Goal: Information Seeking & Learning: Compare options

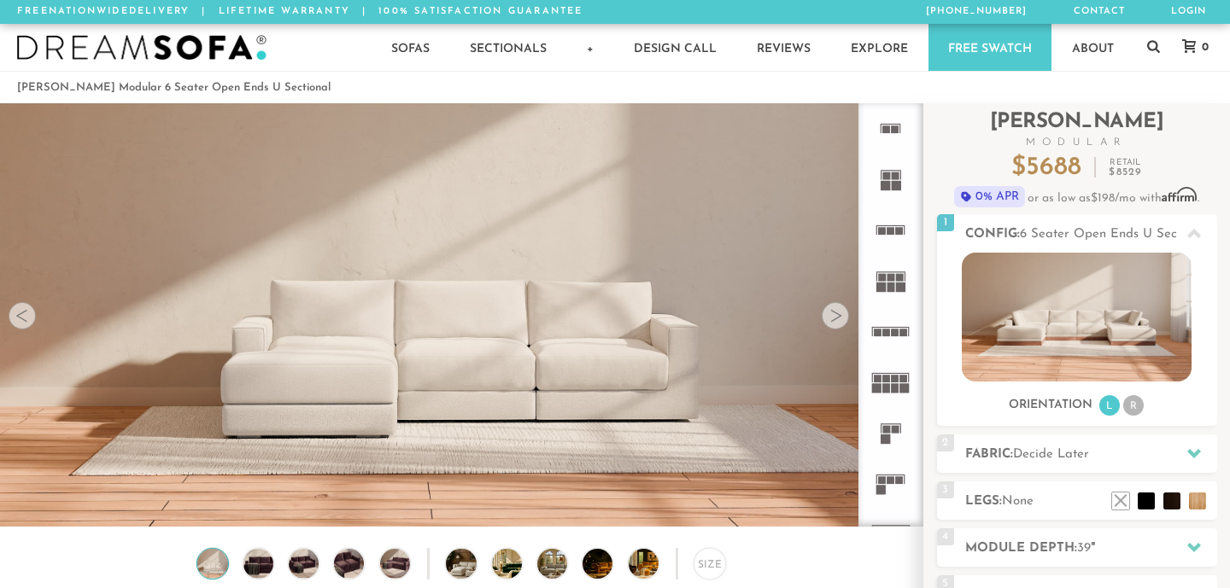
scroll to position [18768, 1230]
click at [889, 387] on rect at bounding box center [886, 387] width 8 height 9
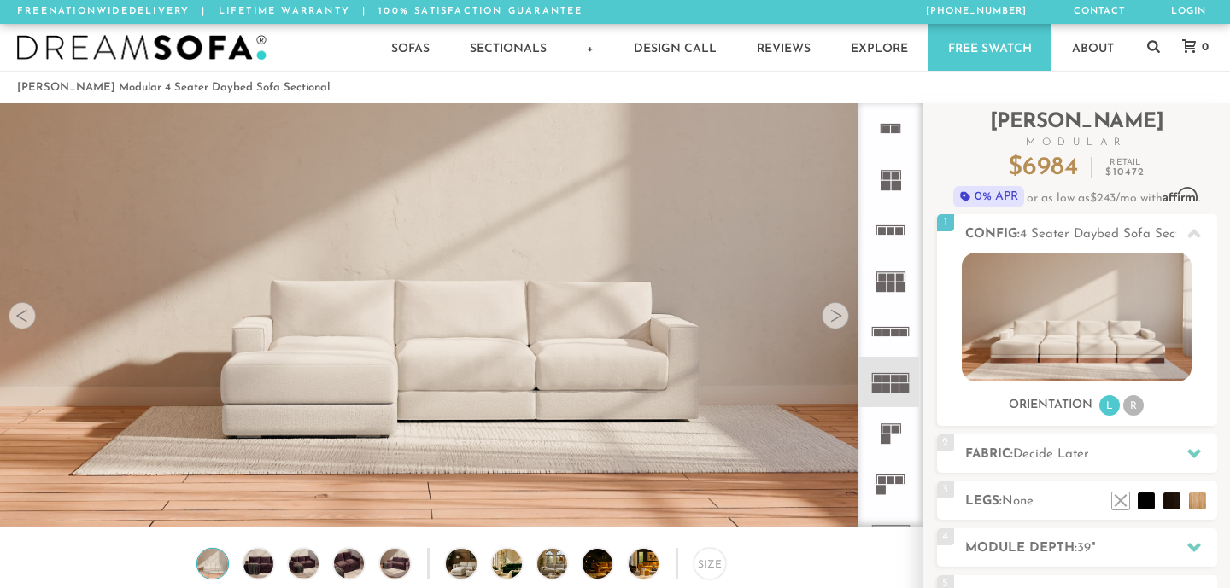
click at [891, 288] on rect at bounding box center [891, 287] width 8 height 9
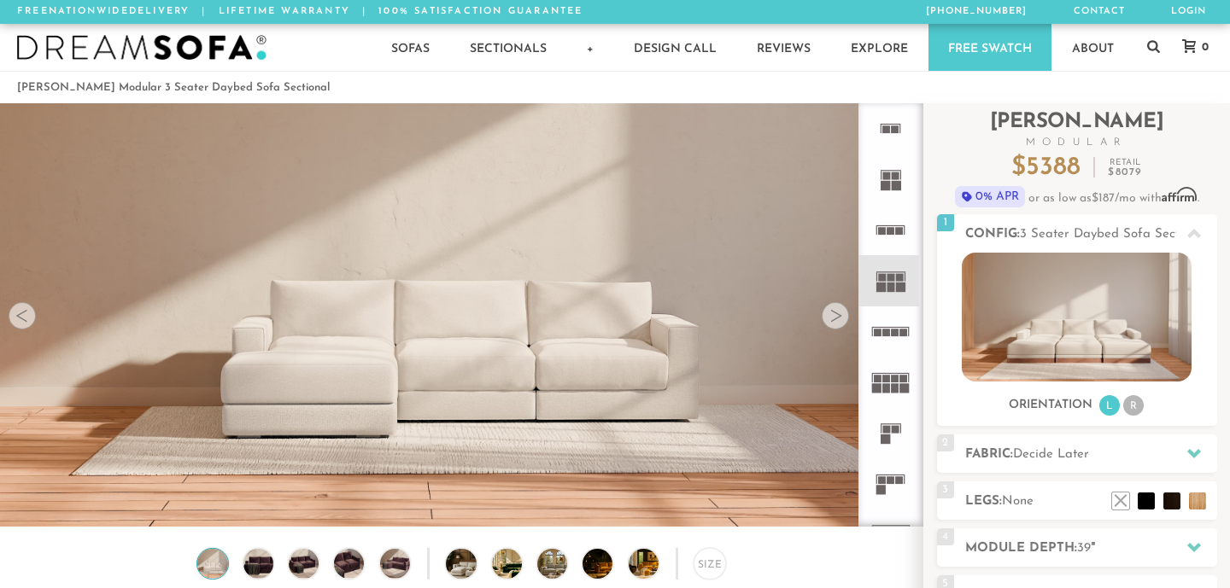
click at [898, 483] on rect at bounding box center [900, 480] width 8 height 8
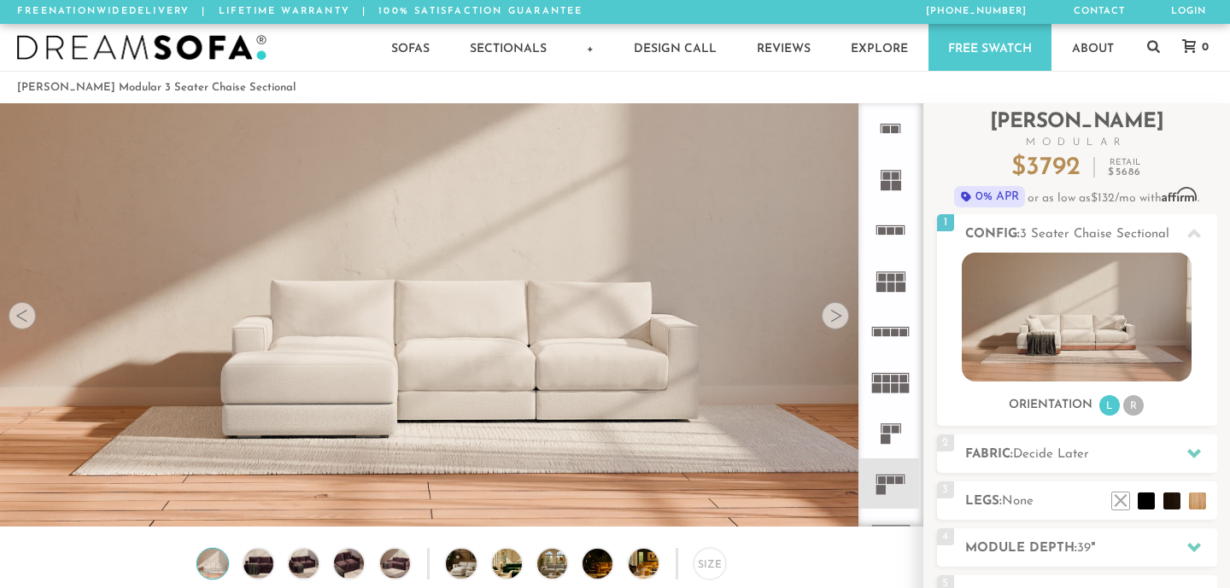
click at [839, 318] on div at bounding box center [834, 315] width 27 height 27
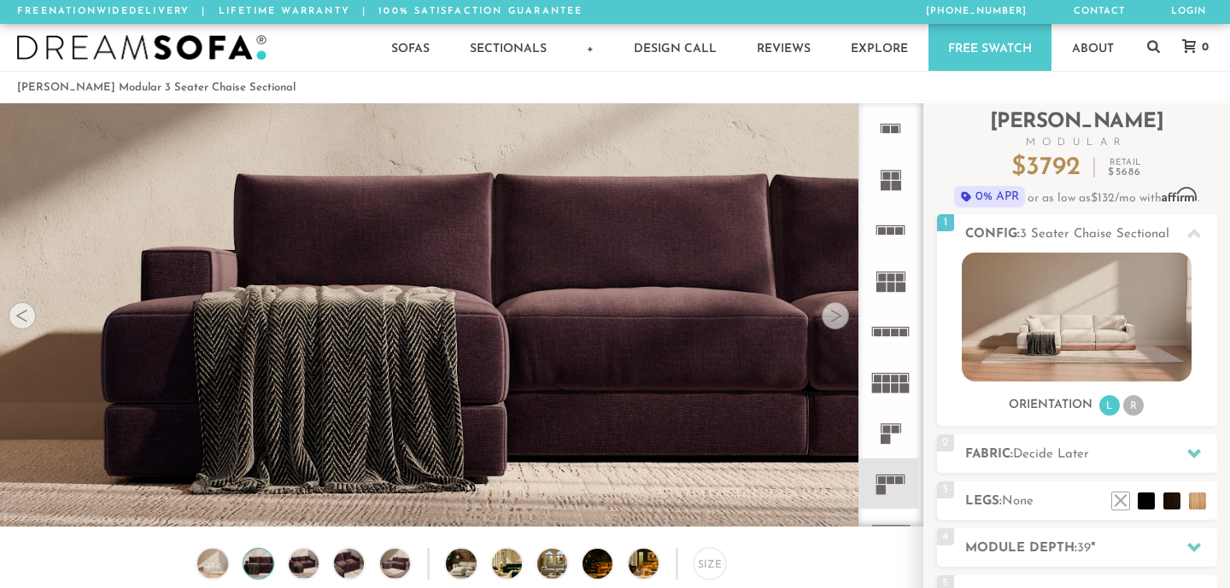
click at [839, 318] on div at bounding box center [834, 315] width 27 height 27
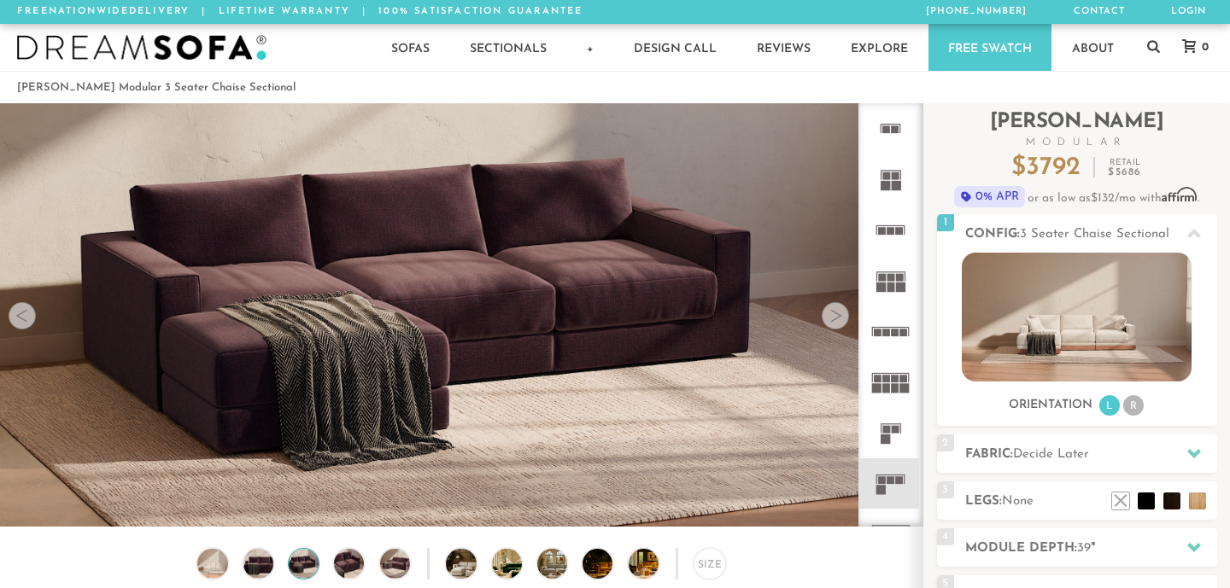
click at [839, 318] on div at bounding box center [834, 315] width 27 height 27
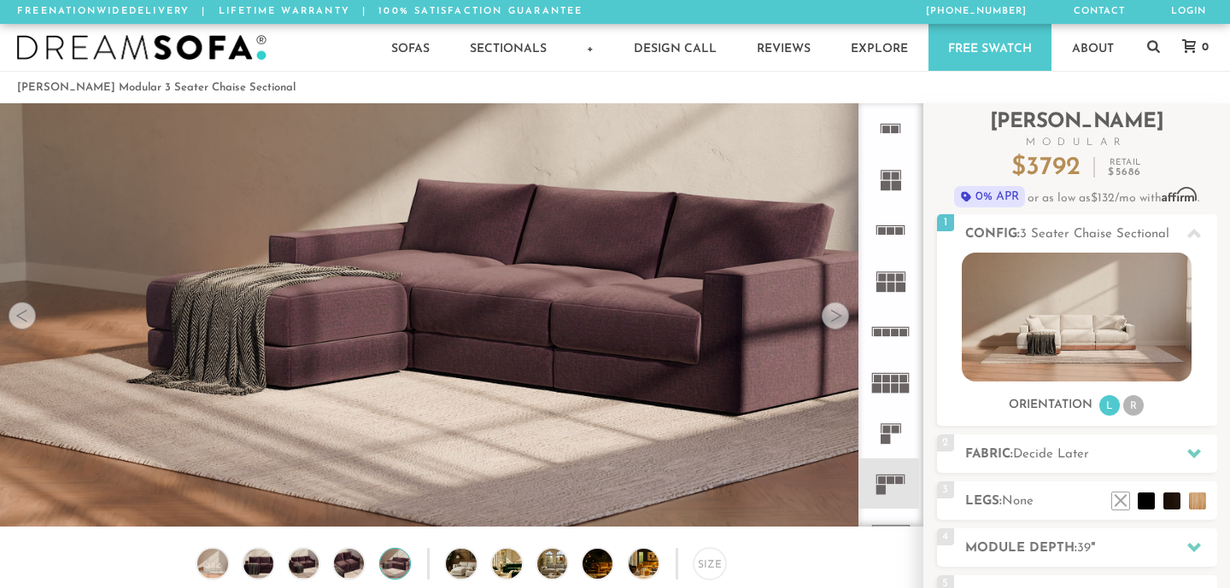
click at [839, 318] on div at bounding box center [834, 315] width 27 height 27
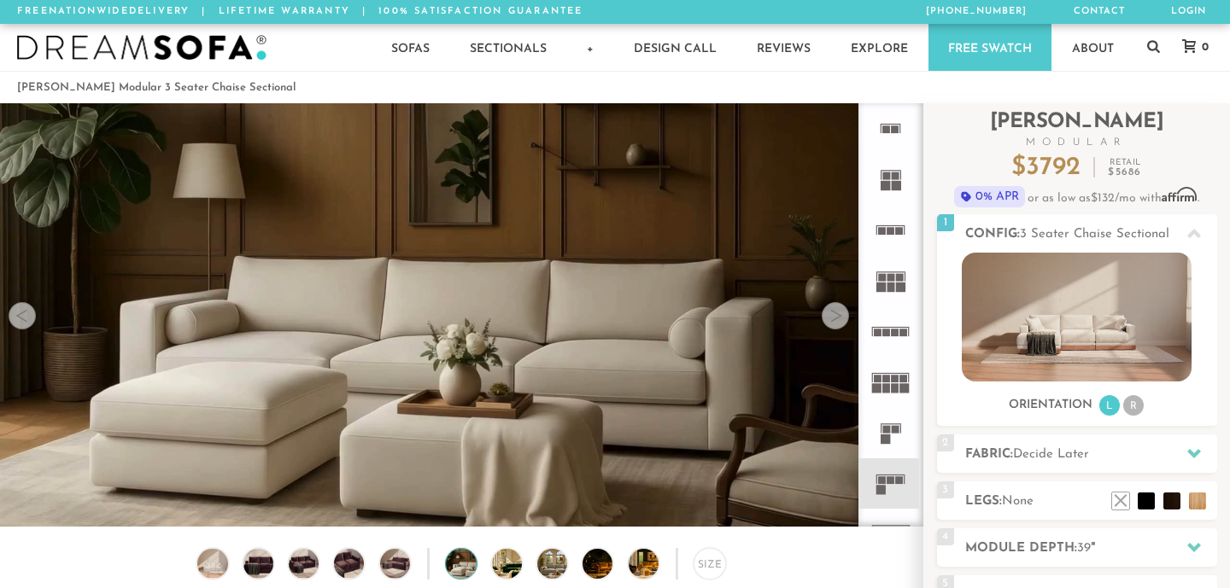
click at [839, 318] on div at bounding box center [834, 315] width 27 height 27
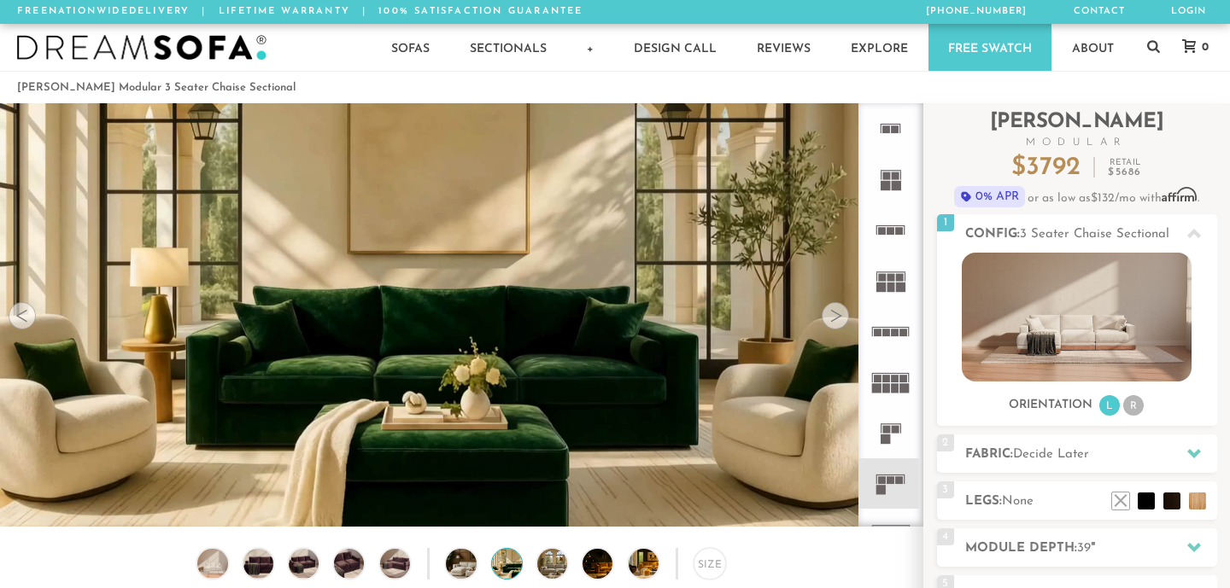
click at [839, 318] on div at bounding box center [834, 315] width 27 height 27
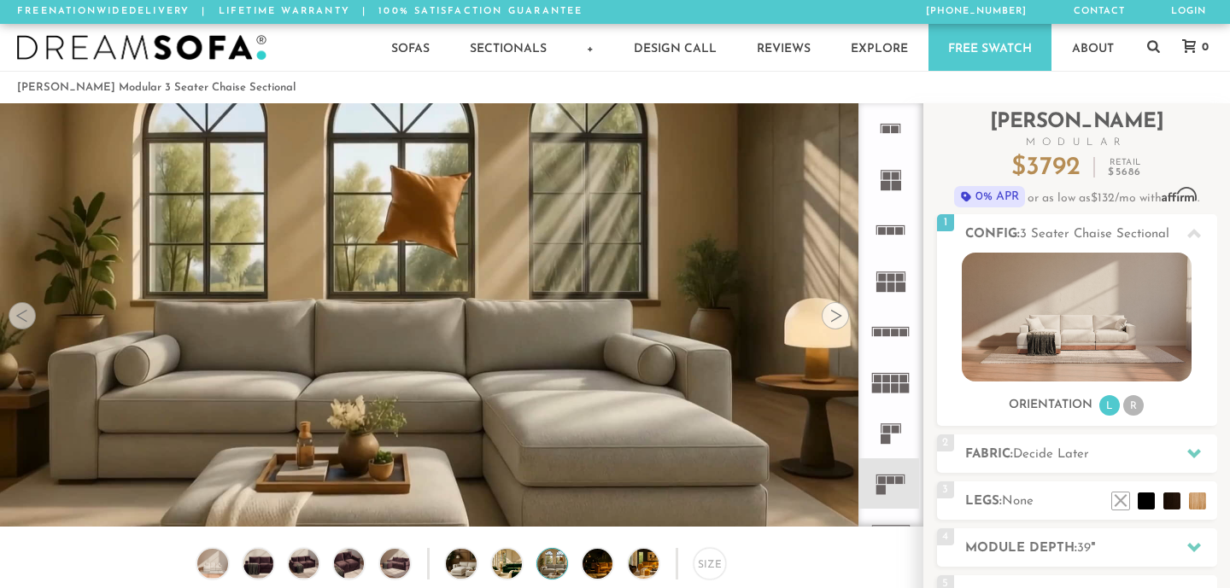
click at [839, 318] on div at bounding box center [834, 315] width 27 height 27
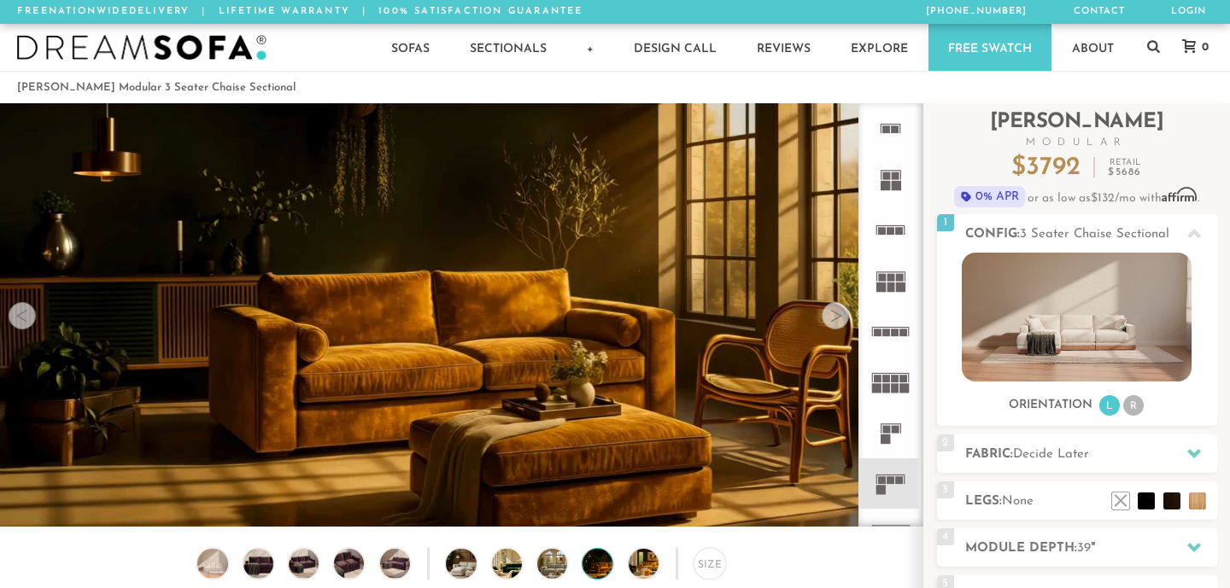
click at [839, 318] on div at bounding box center [834, 315] width 27 height 27
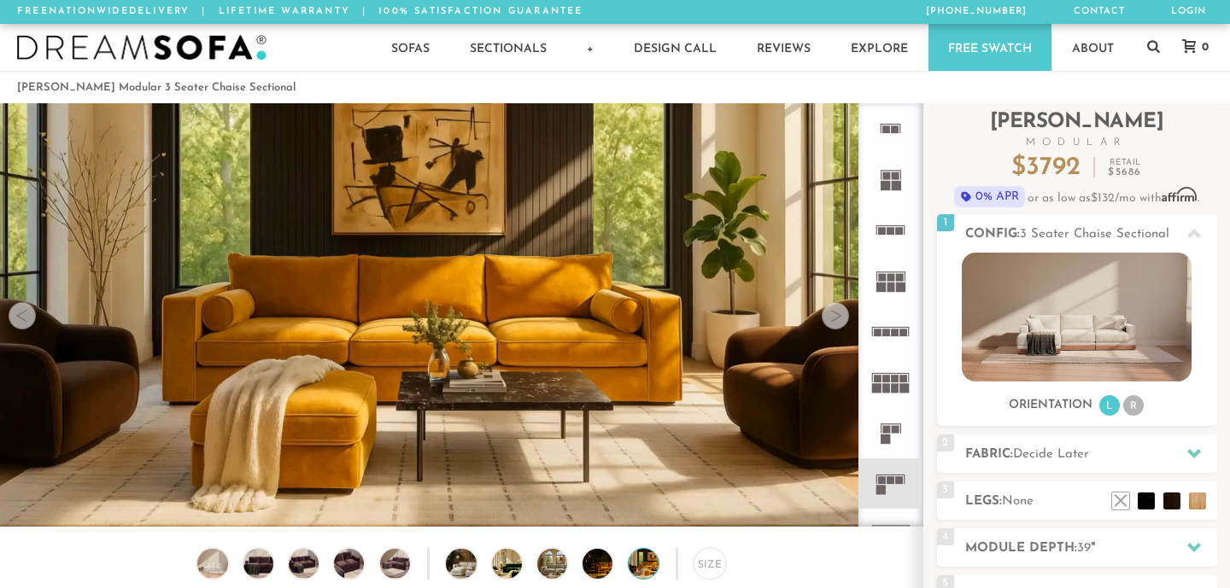
click at [839, 318] on div at bounding box center [834, 315] width 27 height 27
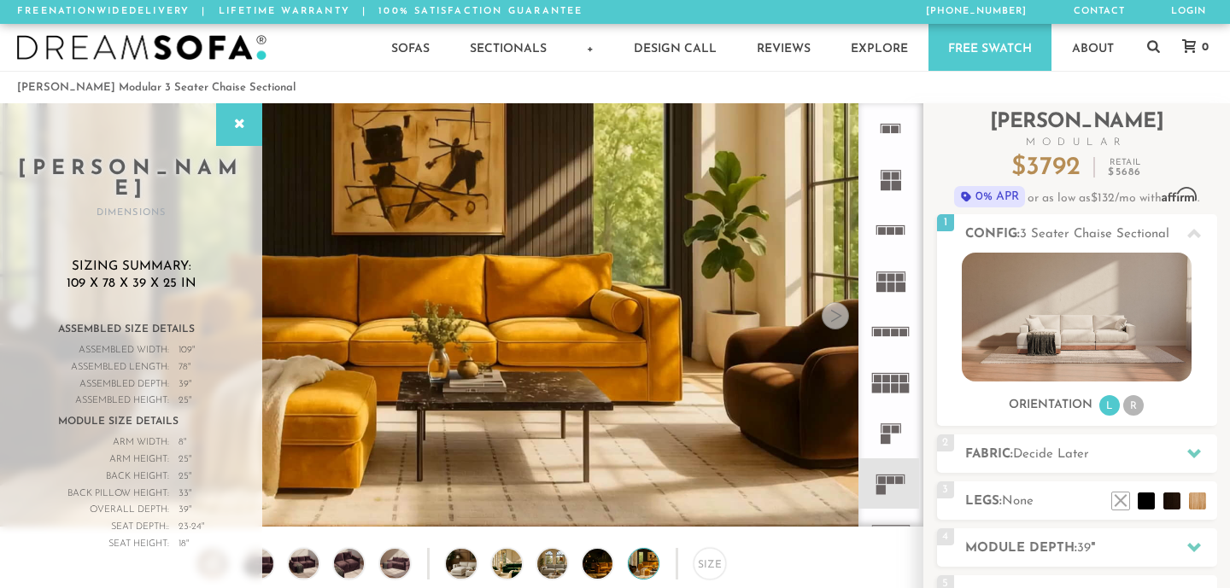
click at [839, 318] on div at bounding box center [834, 315] width 27 height 27
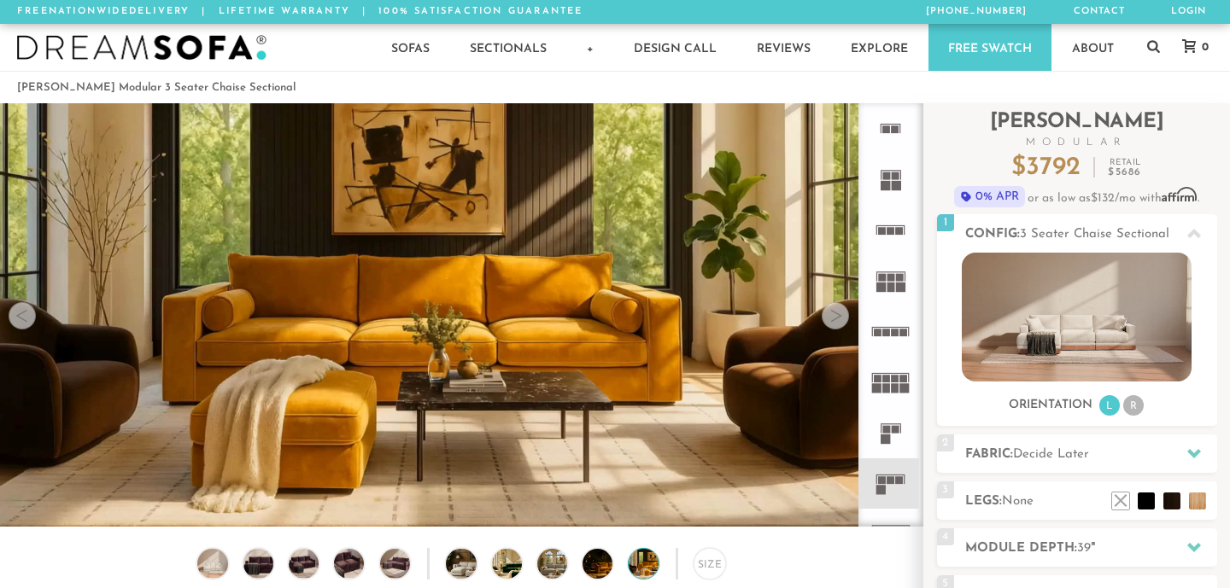
click at [839, 318] on div at bounding box center [834, 315] width 27 height 27
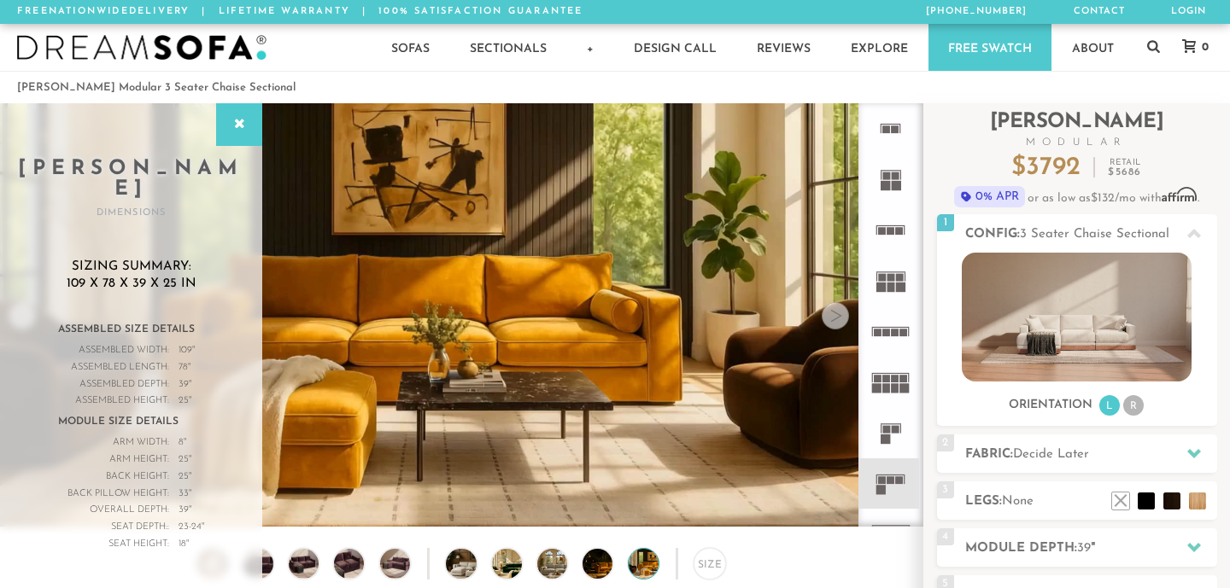
click at [839, 318] on div at bounding box center [834, 315] width 27 height 27
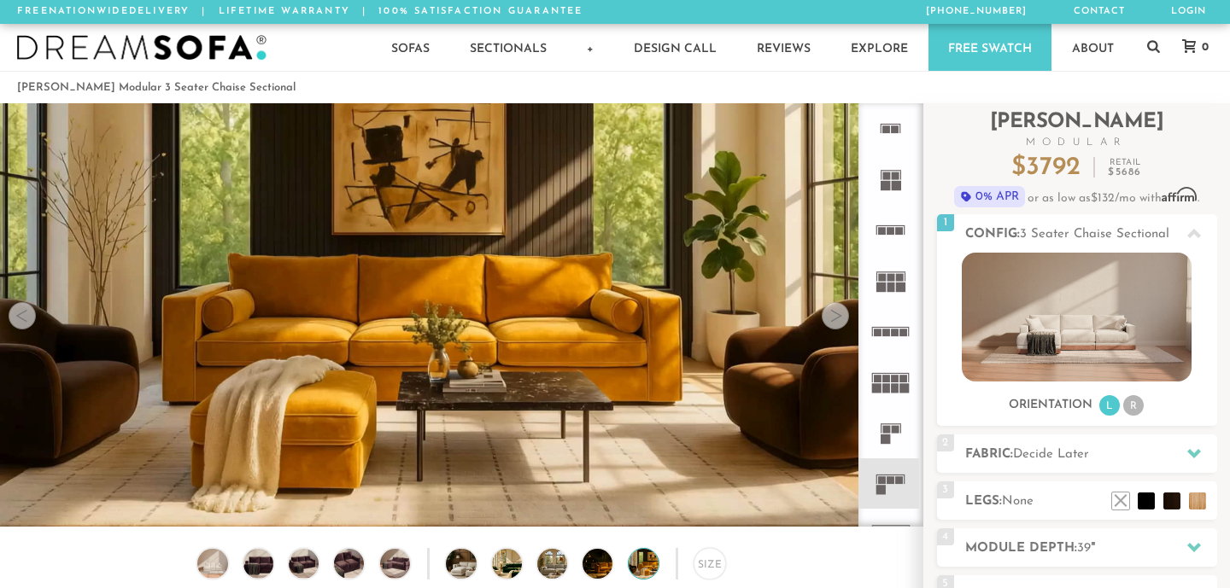
click at [839, 318] on div at bounding box center [834, 315] width 27 height 27
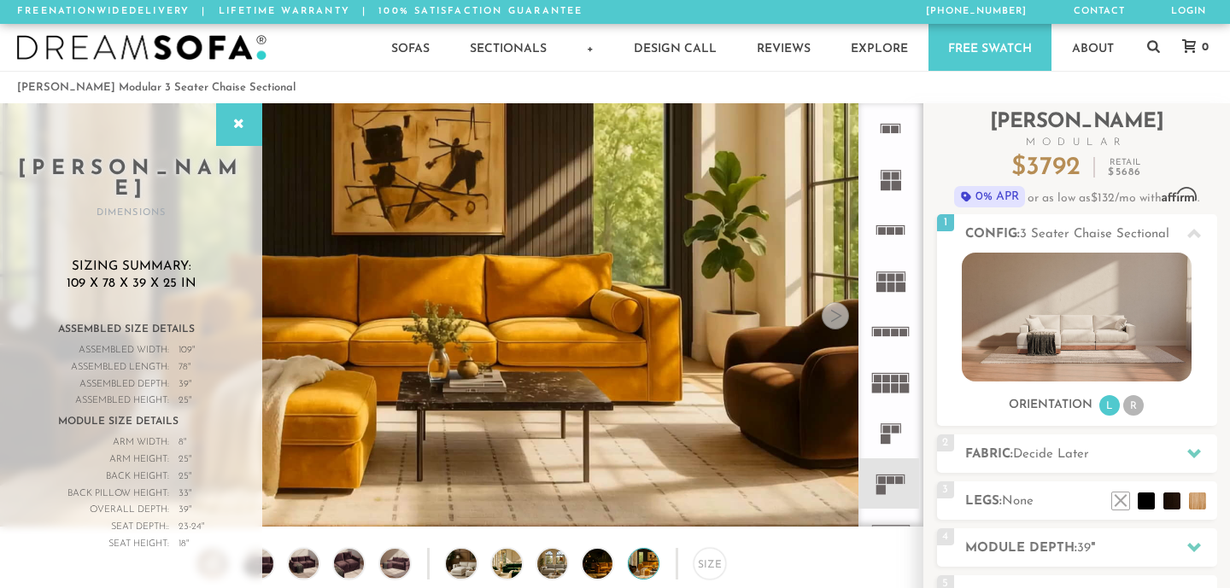
click at [839, 318] on div at bounding box center [834, 315] width 27 height 27
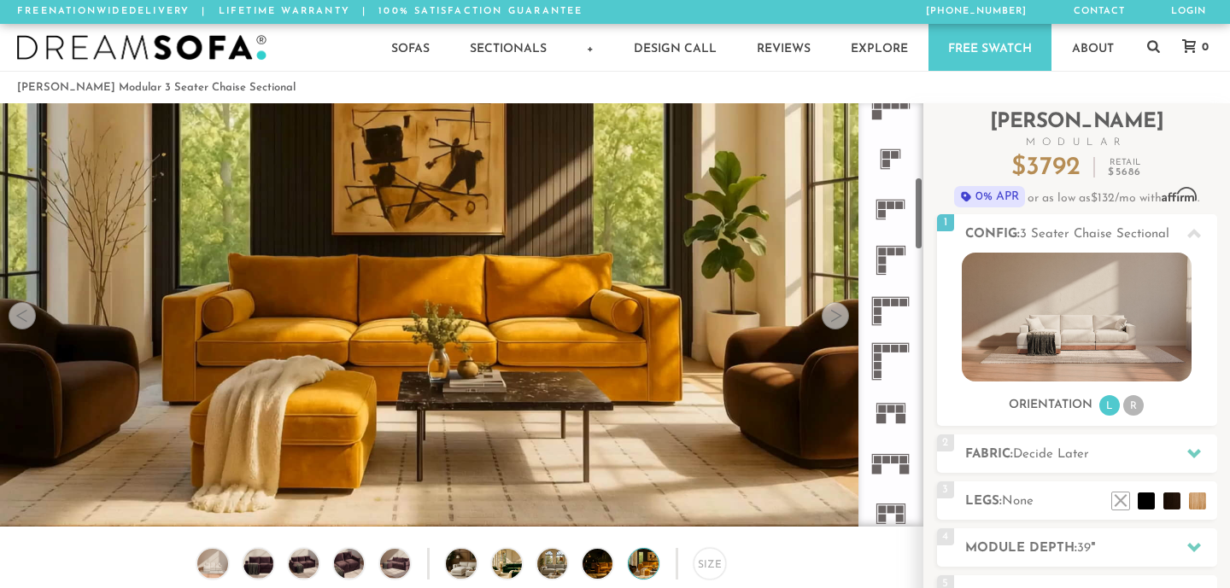
scroll to position [424, 0]
click at [891, 357] on icon at bounding box center [890, 364] width 50 height 50
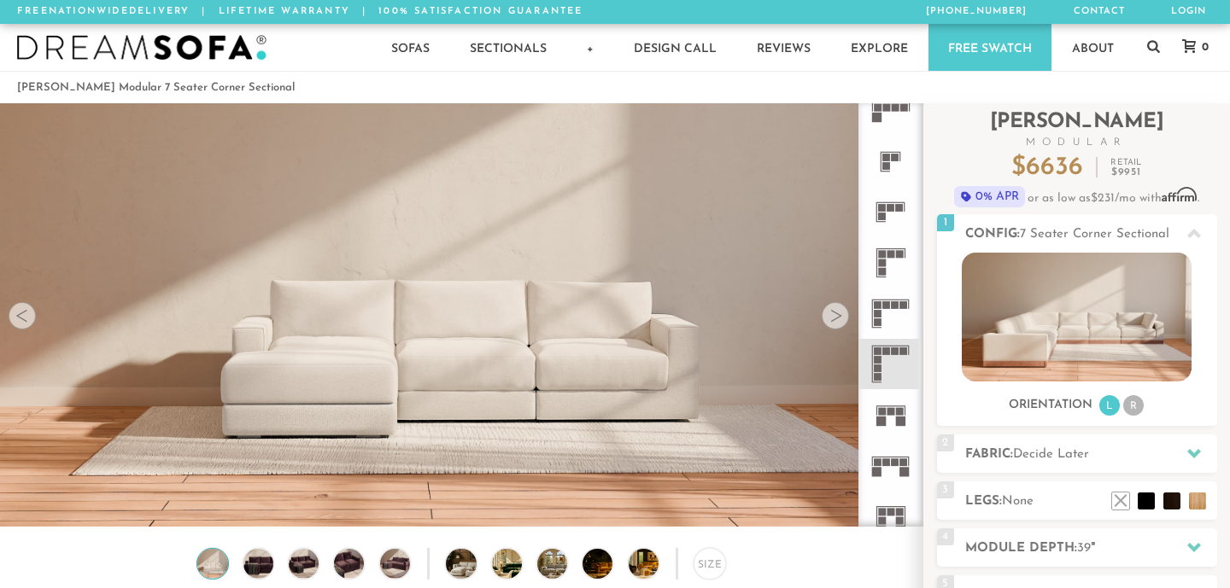
click at [886, 308] on icon at bounding box center [890, 314] width 50 height 50
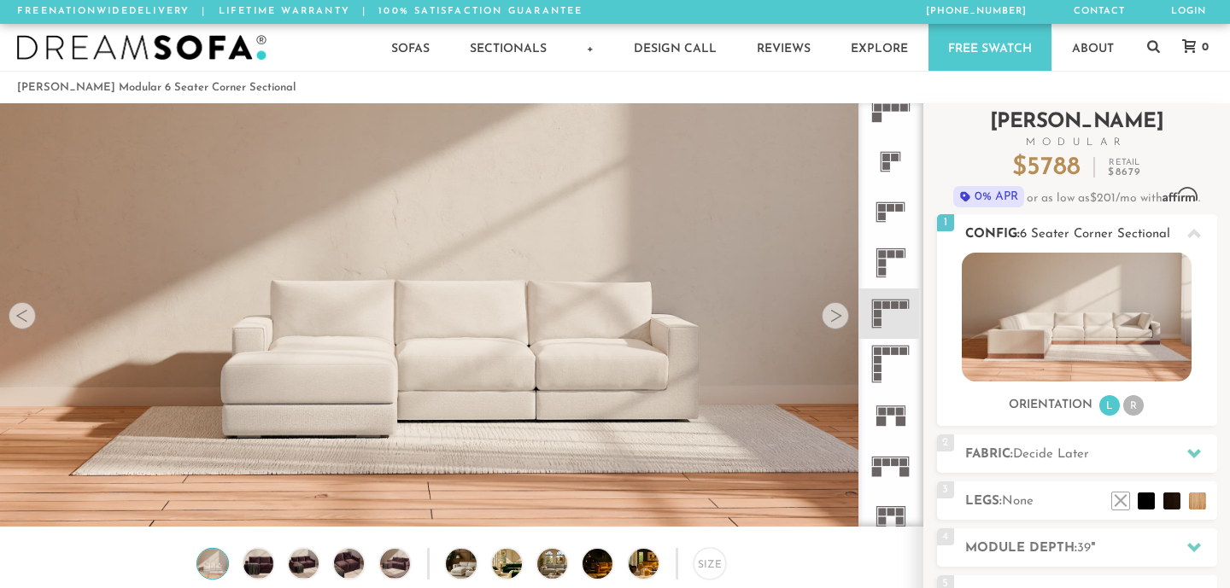
click at [1137, 408] on li "R" at bounding box center [1133, 405] width 20 height 20
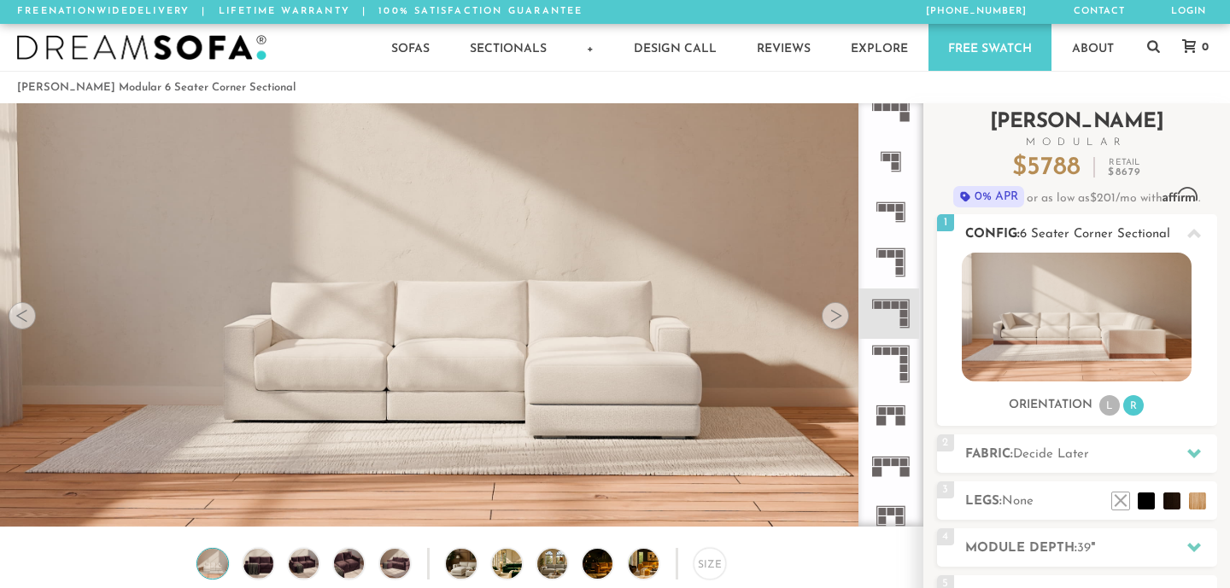
click at [1113, 411] on li "L" at bounding box center [1109, 405] width 20 height 20
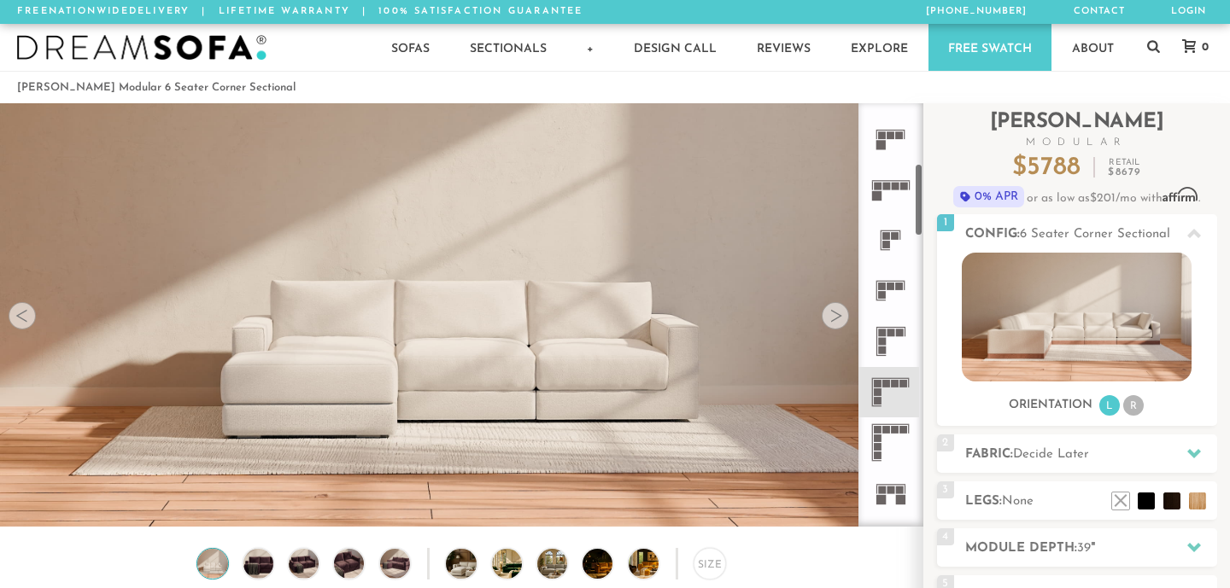
scroll to position [340, 0]
click at [900, 190] on rect at bounding box center [904, 192] width 8 height 8
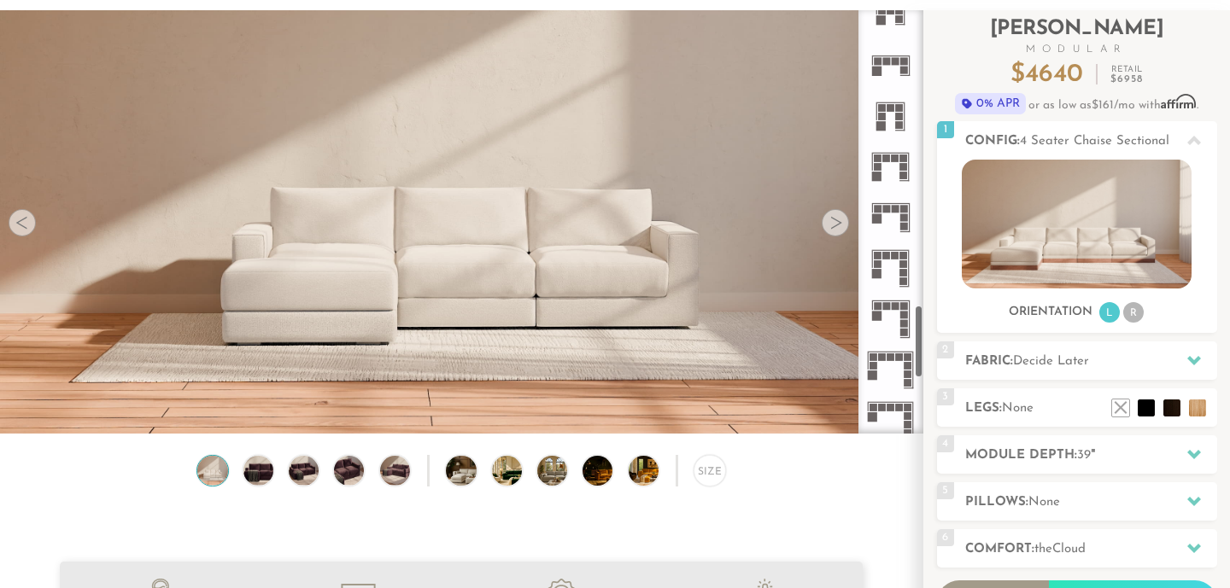
scroll to position [1693, 0]
click at [1133, 315] on li "R" at bounding box center [1133, 312] width 20 height 20
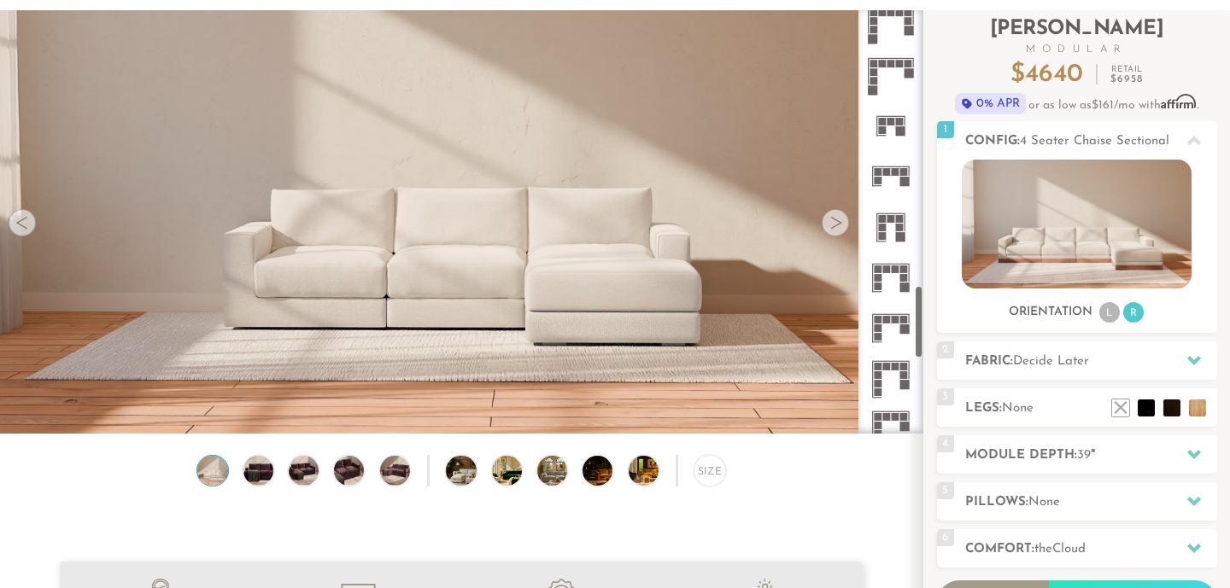
scroll to position [1584, 0]
click at [903, 271] on icon at bounding box center [890, 277] width 50 height 50
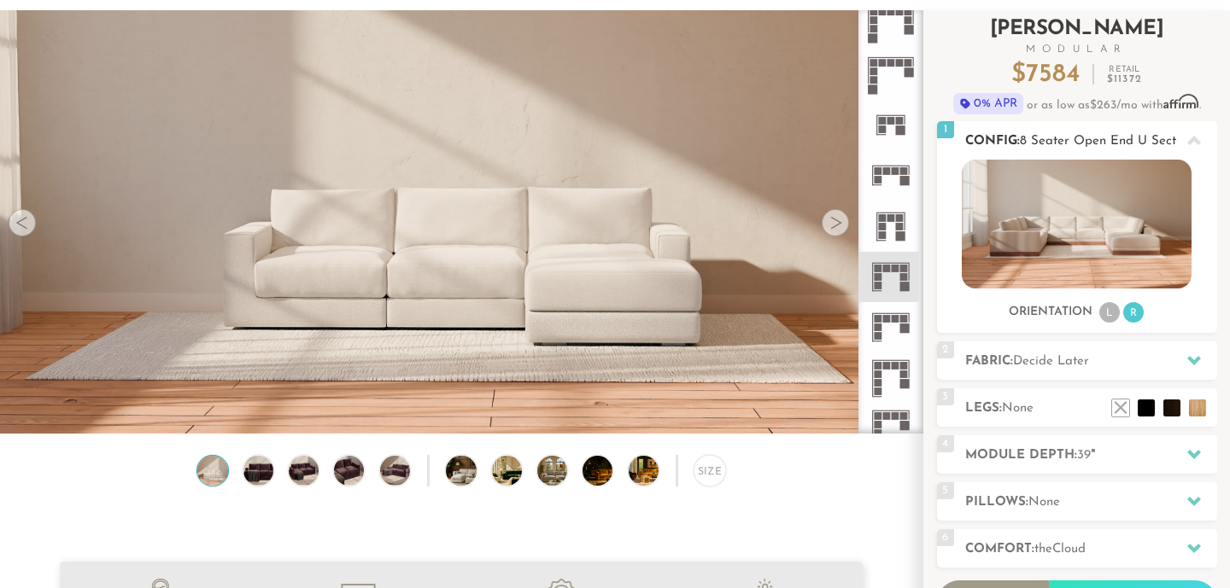
click at [1098, 244] on img at bounding box center [1077, 224] width 230 height 129
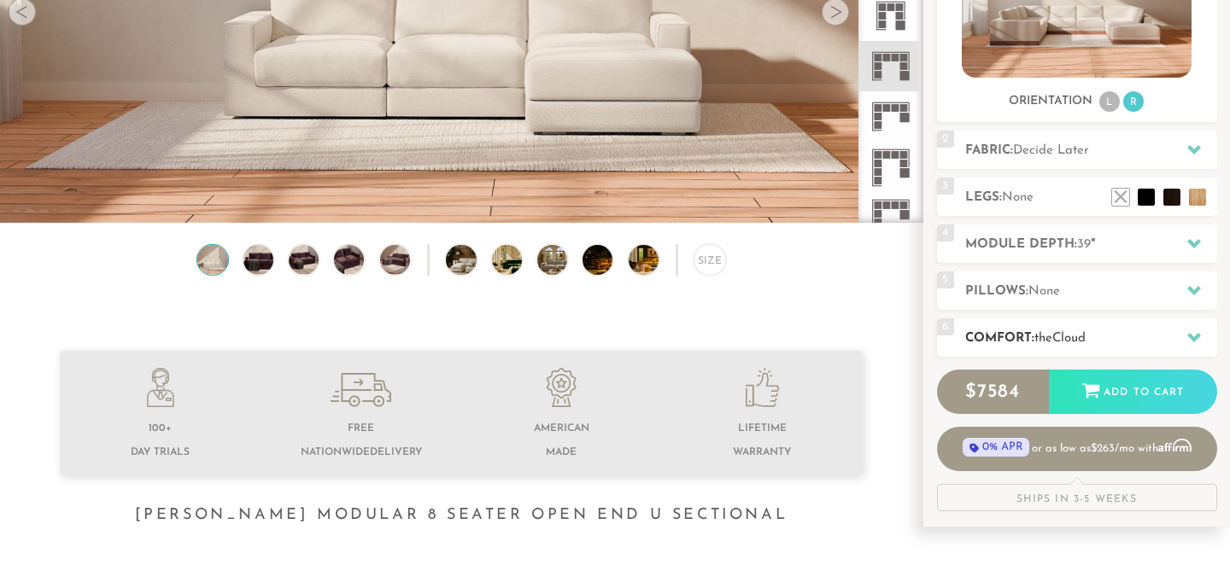
scroll to position [322, 0]
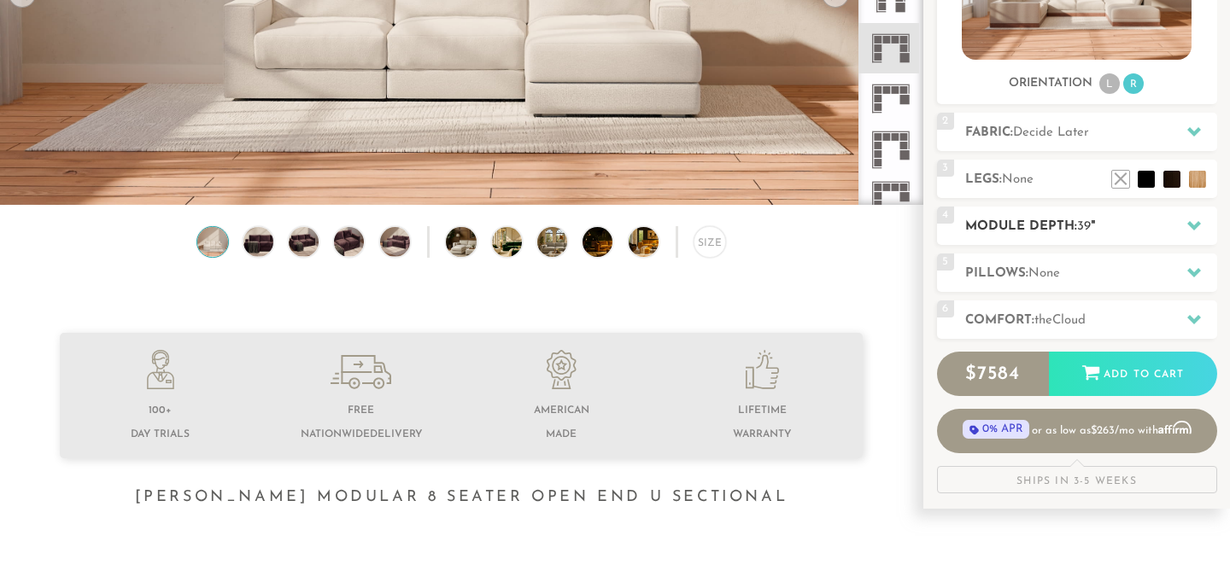
click at [1184, 220] on div at bounding box center [1194, 225] width 36 height 35
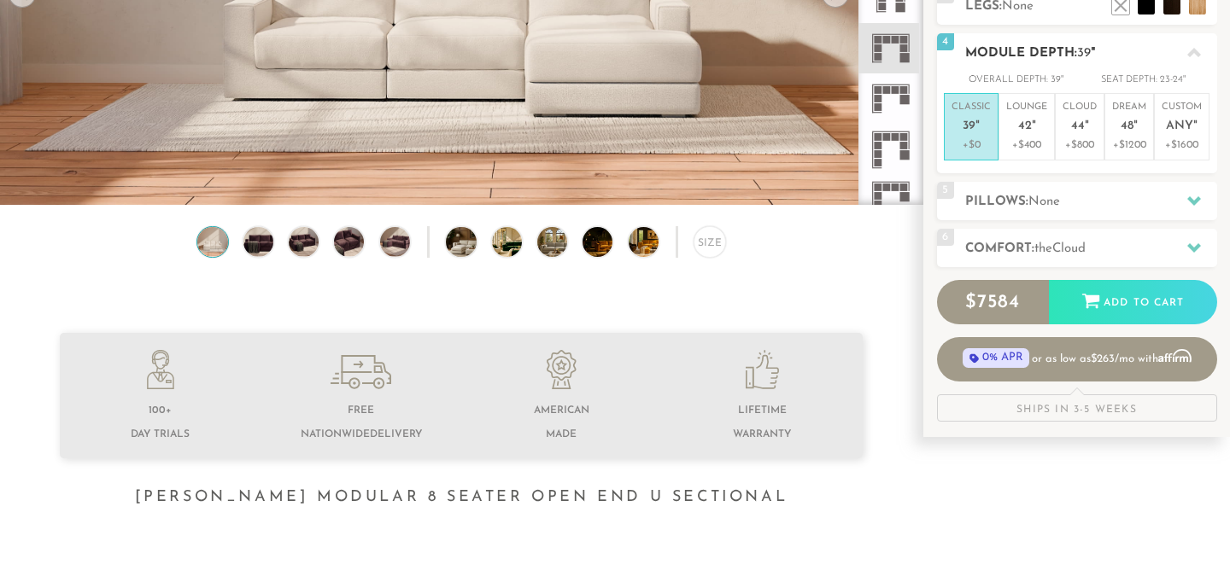
click at [1191, 68] on div at bounding box center [1194, 52] width 36 height 35
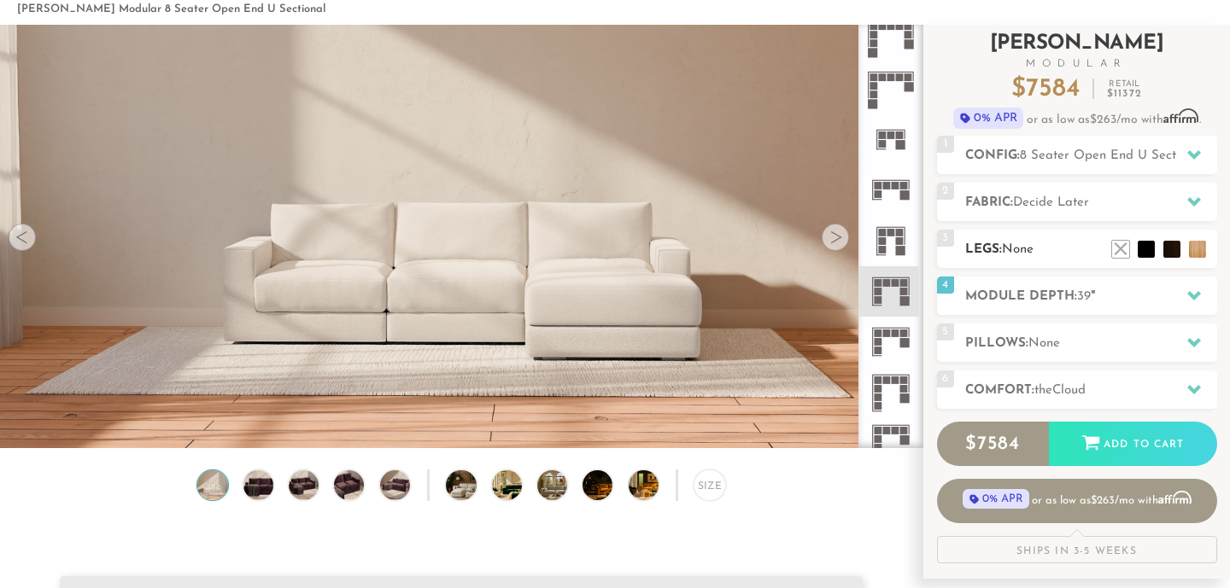
scroll to position [0, 0]
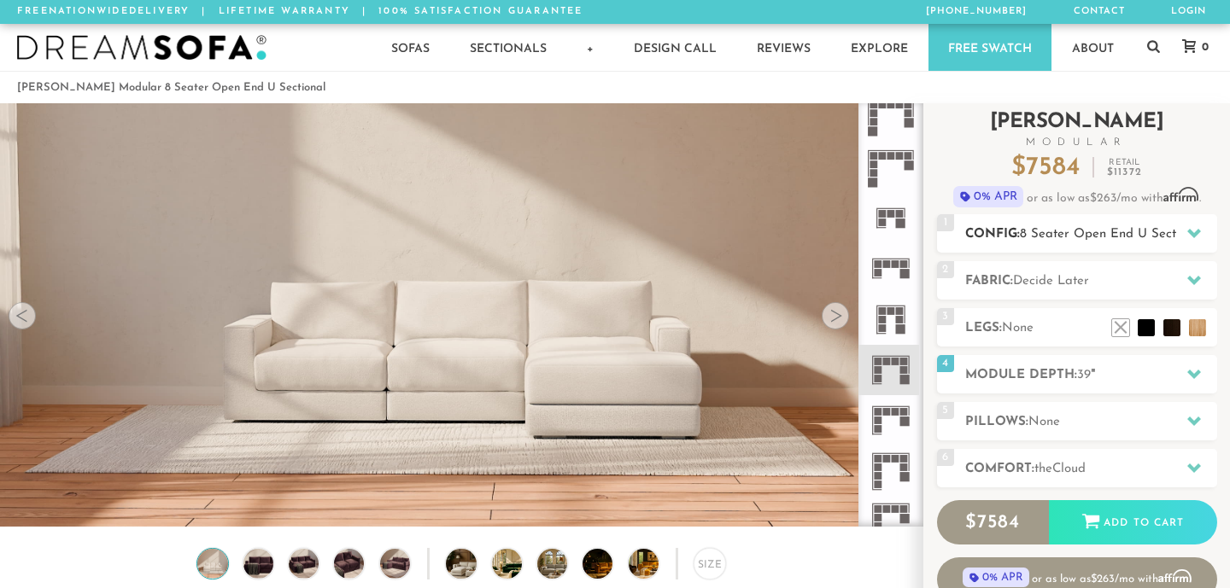
click at [1192, 228] on icon at bounding box center [1194, 233] width 14 height 14
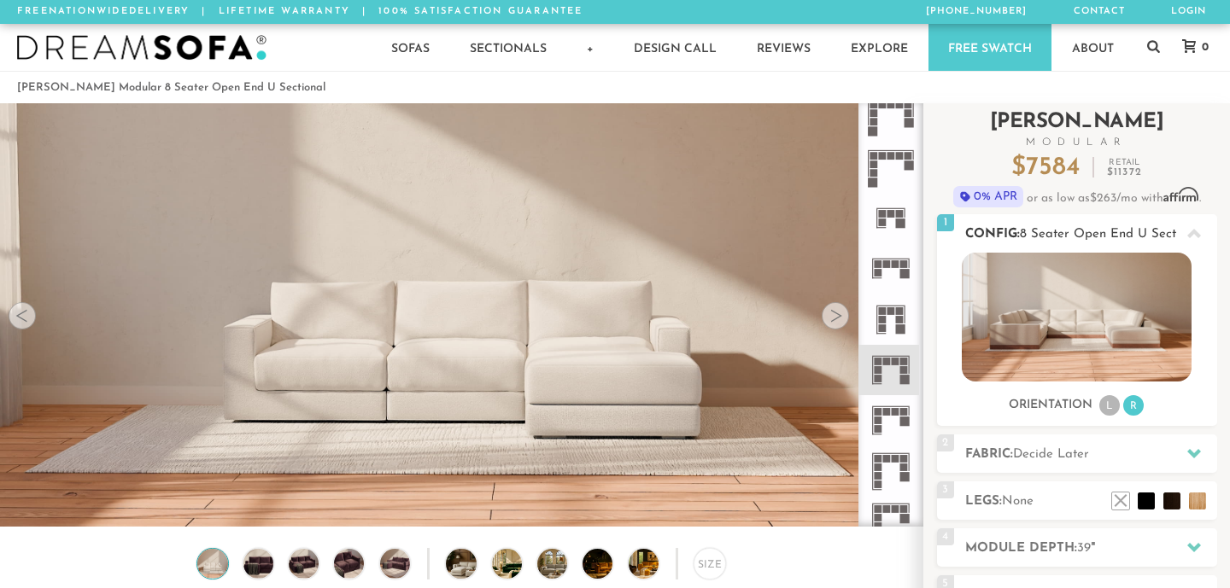
click at [1101, 327] on img at bounding box center [1077, 317] width 230 height 129
click at [838, 320] on div at bounding box center [834, 315] width 27 height 27
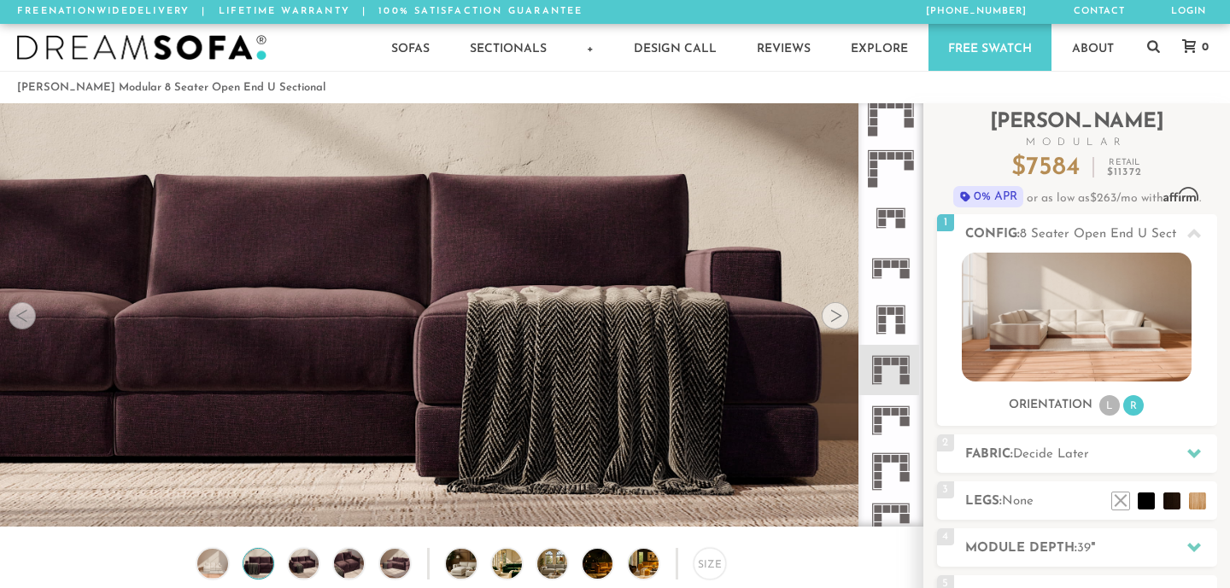
click at [838, 320] on div at bounding box center [834, 315] width 27 height 27
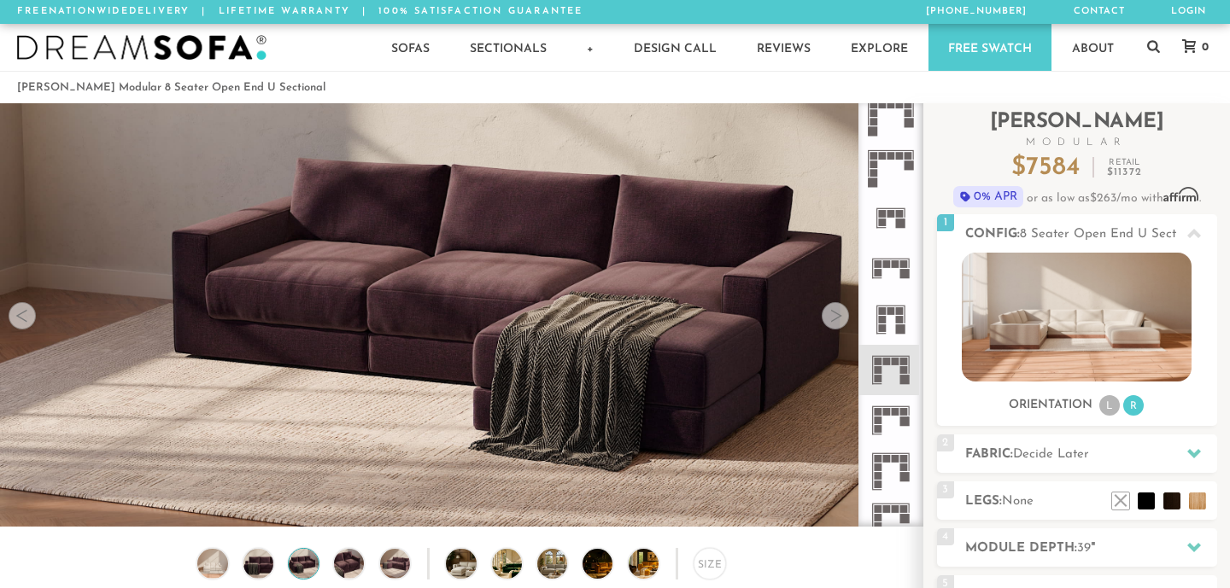
click at [838, 320] on div at bounding box center [834, 315] width 27 height 27
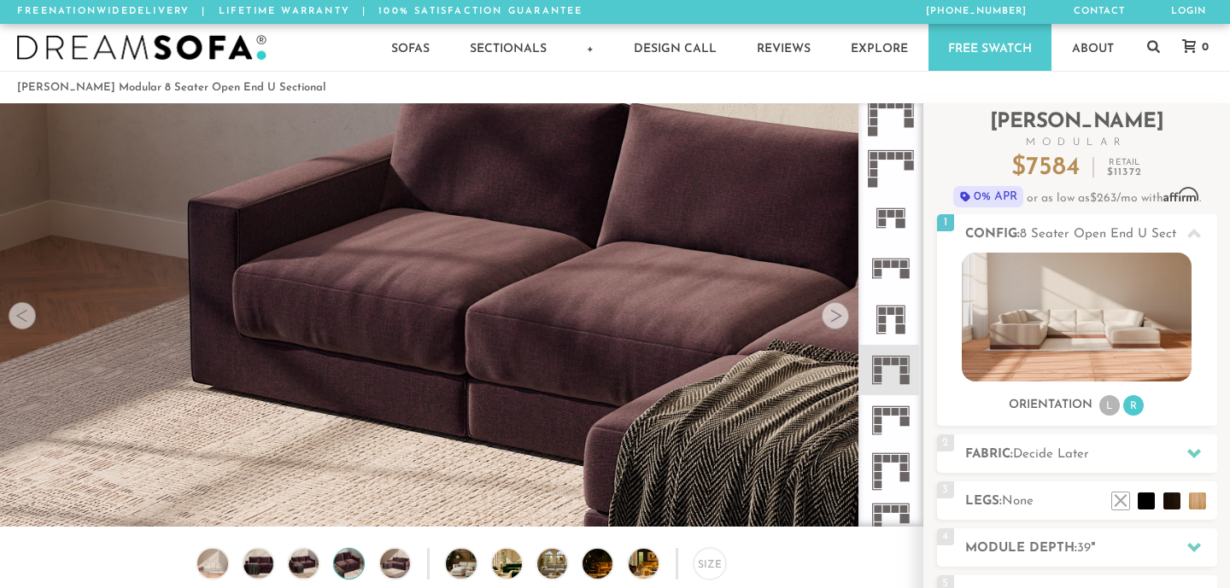
click at [838, 320] on div at bounding box center [834, 315] width 27 height 27
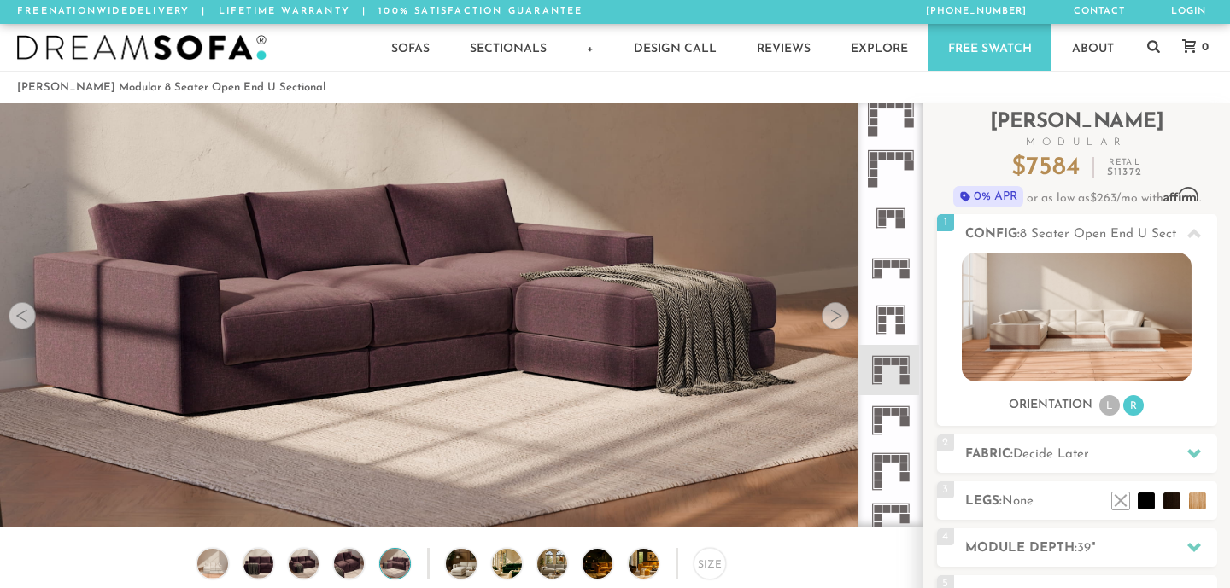
click at [838, 320] on div at bounding box center [834, 315] width 27 height 27
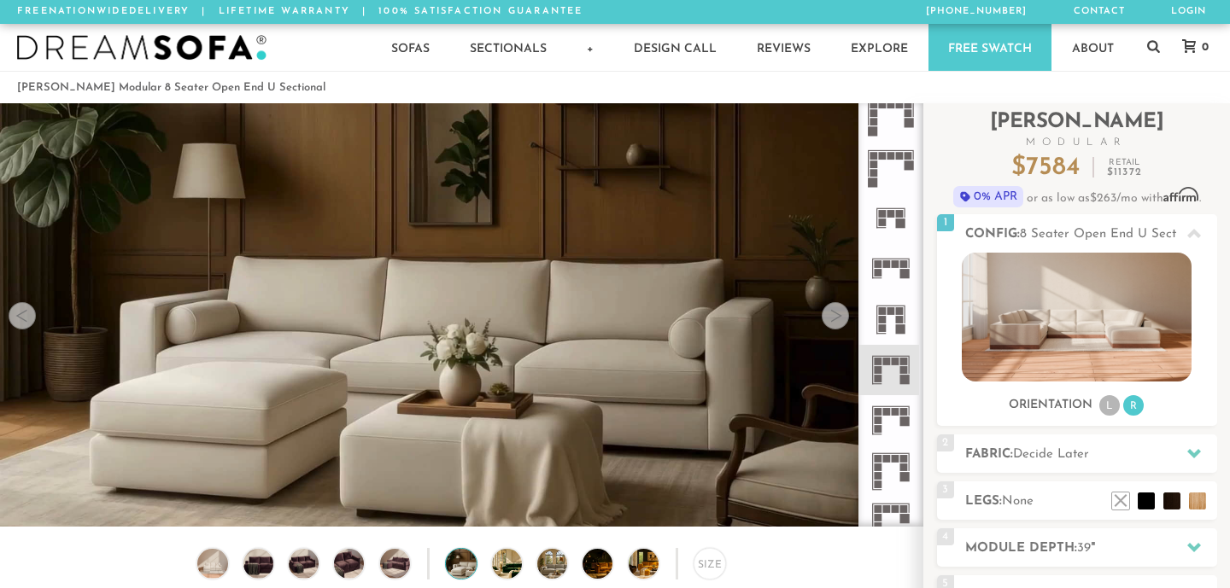
click at [838, 319] on div at bounding box center [834, 315] width 27 height 27
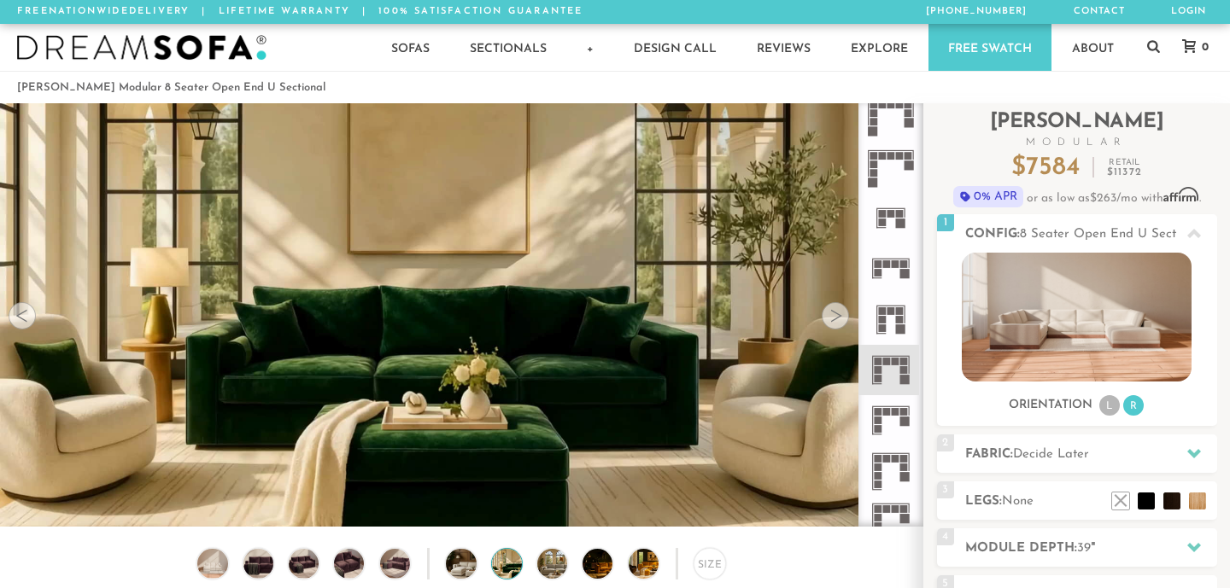
click at [190, 56] on img at bounding box center [141, 48] width 249 height 26
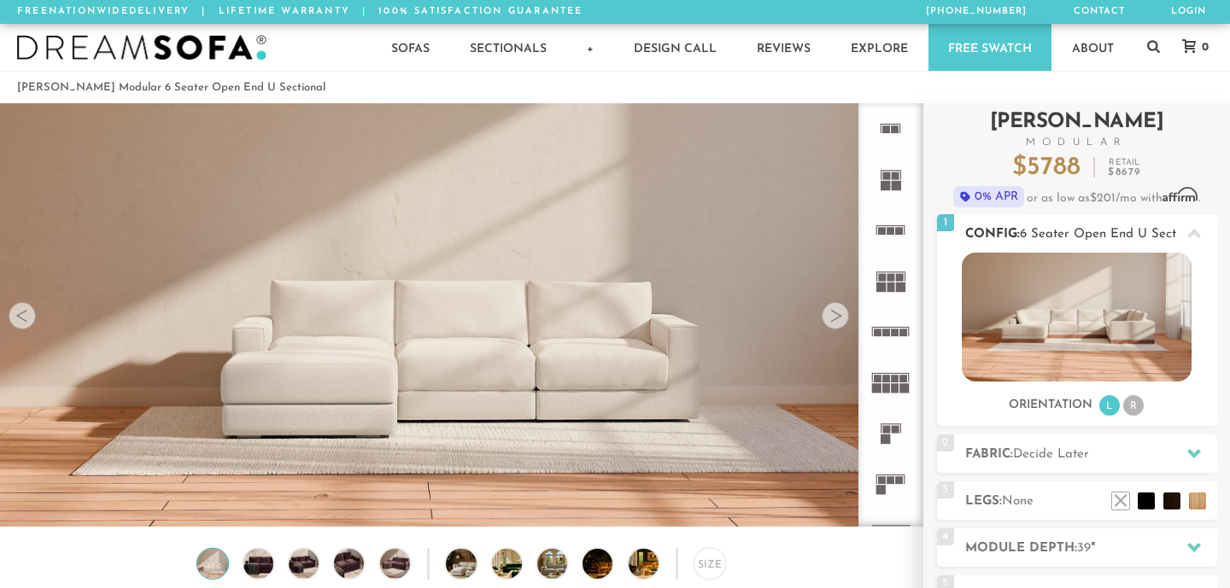
click at [1135, 412] on li "R" at bounding box center [1133, 405] width 20 height 20
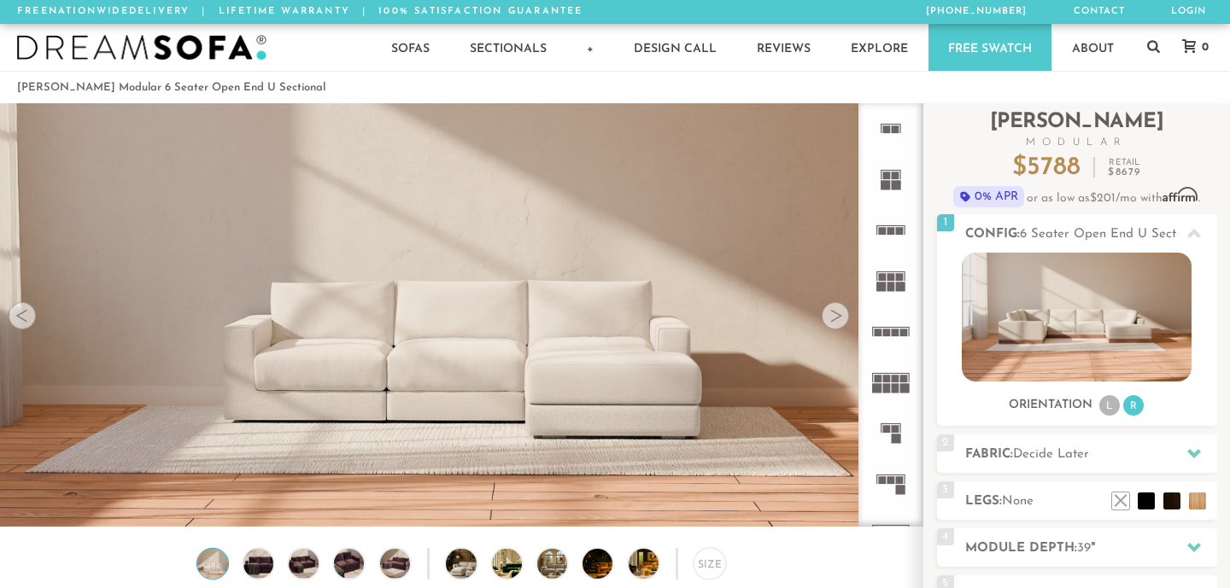
click at [825, 314] on div at bounding box center [834, 315] width 27 height 27
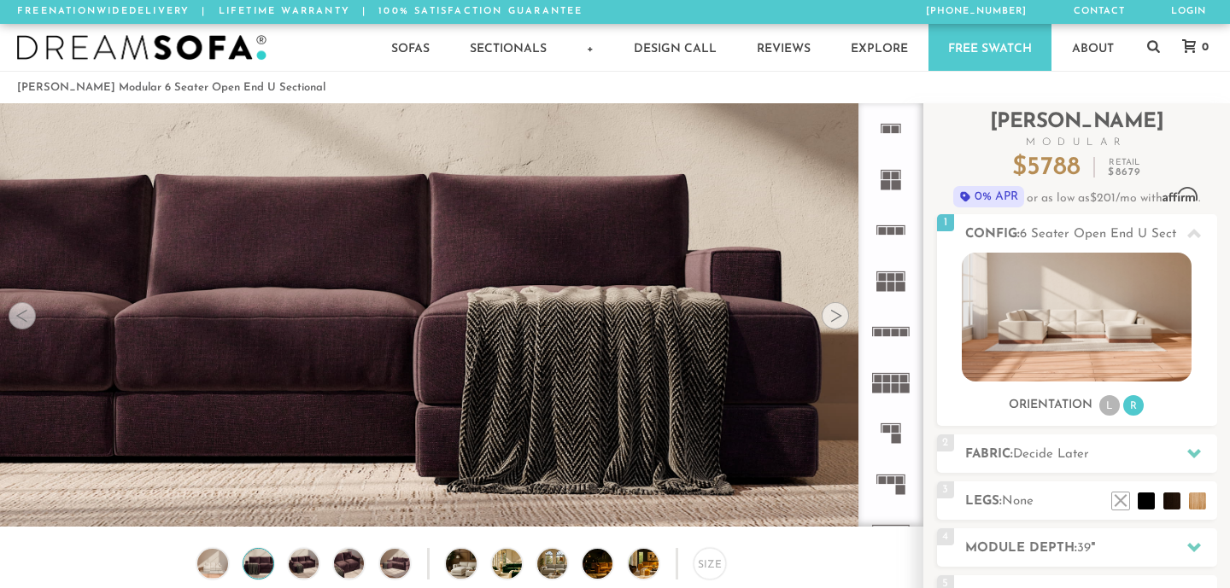
click at [8, 315] on video at bounding box center [461, 260] width 922 height 461
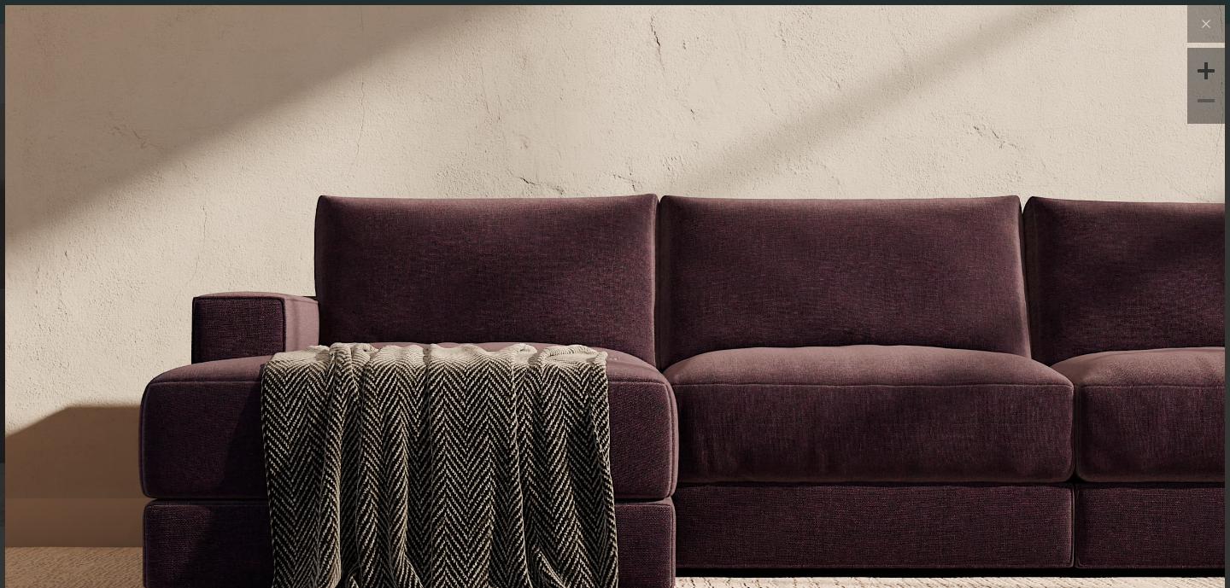
click at [213, 297] on img at bounding box center [614, 208] width 1219 height 406
click at [219, 297] on img at bounding box center [614, 208] width 1219 height 406
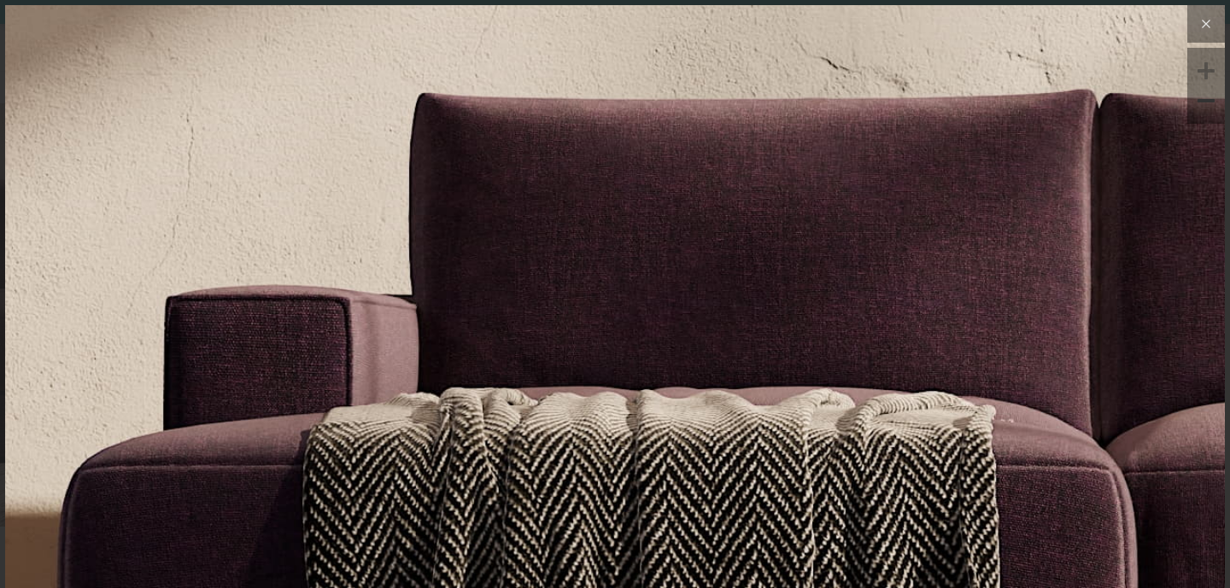
click at [1198, 26] on icon at bounding box center [1205, 24] width 20 height 20
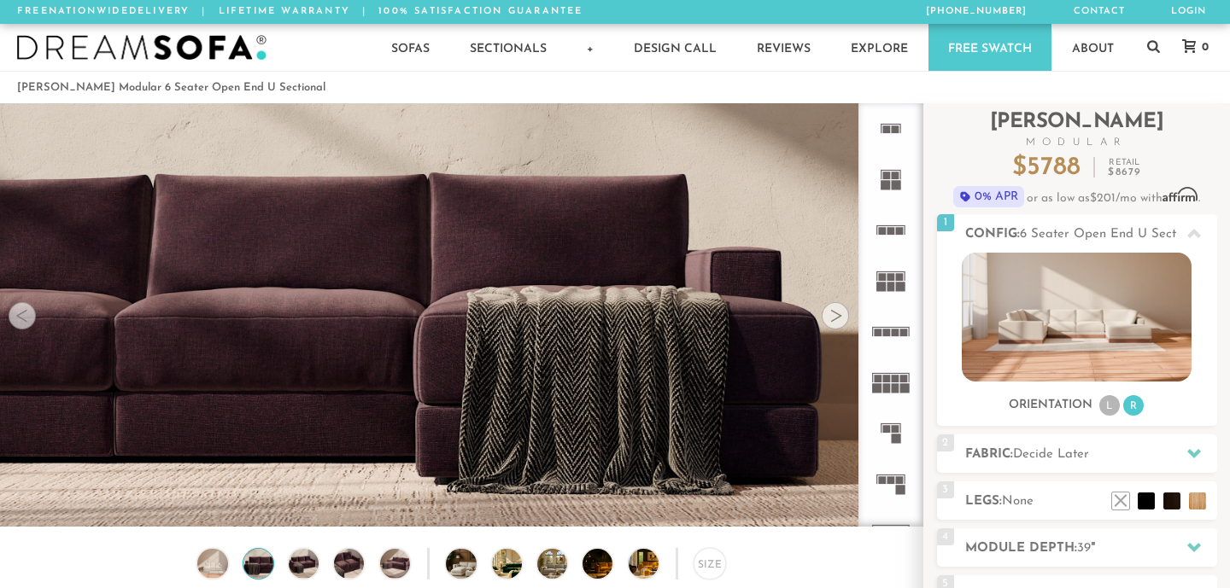
click at [19, 309] on div at bounding box center [22, 315] width 27 height 27
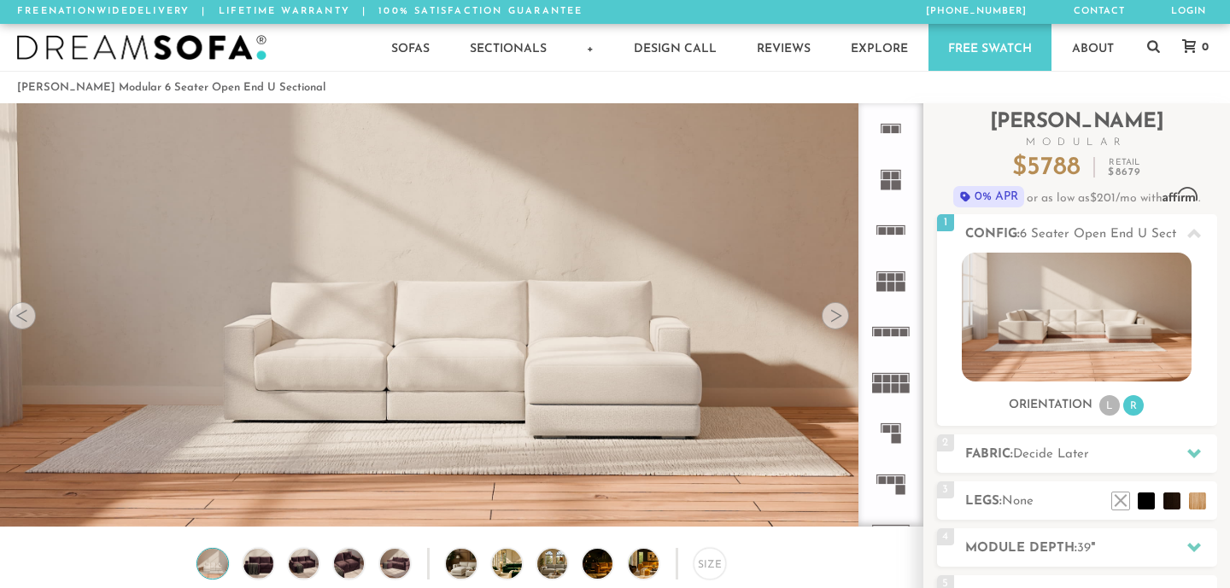
click at [20, 309] on div at bounding box center [22, 315] width 27 height 27
click at [21, 317] on div at bounding box center [22, 315] width 27 height 27
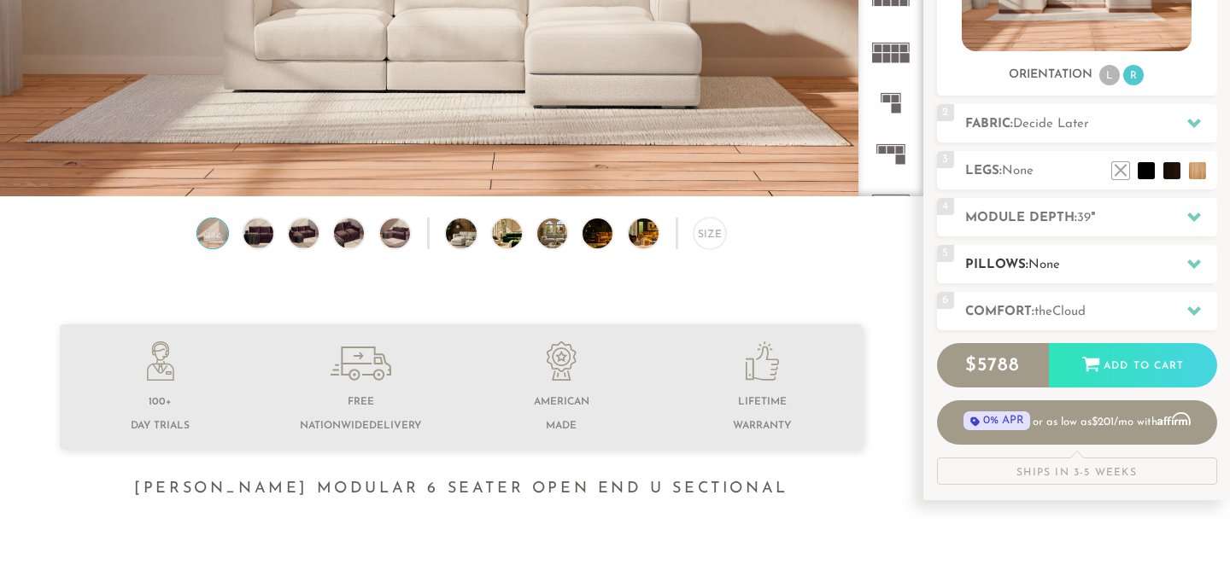
scroll to position [332, 0]
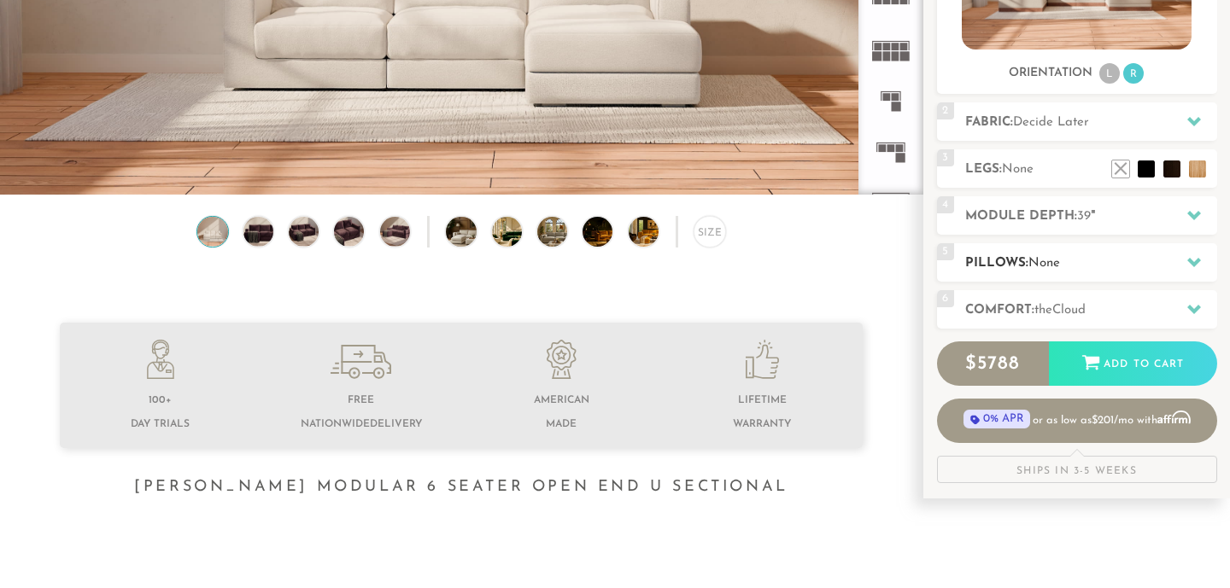
click at [1185, 259] on div at bounding box center [1194, 262] width 36 height 35
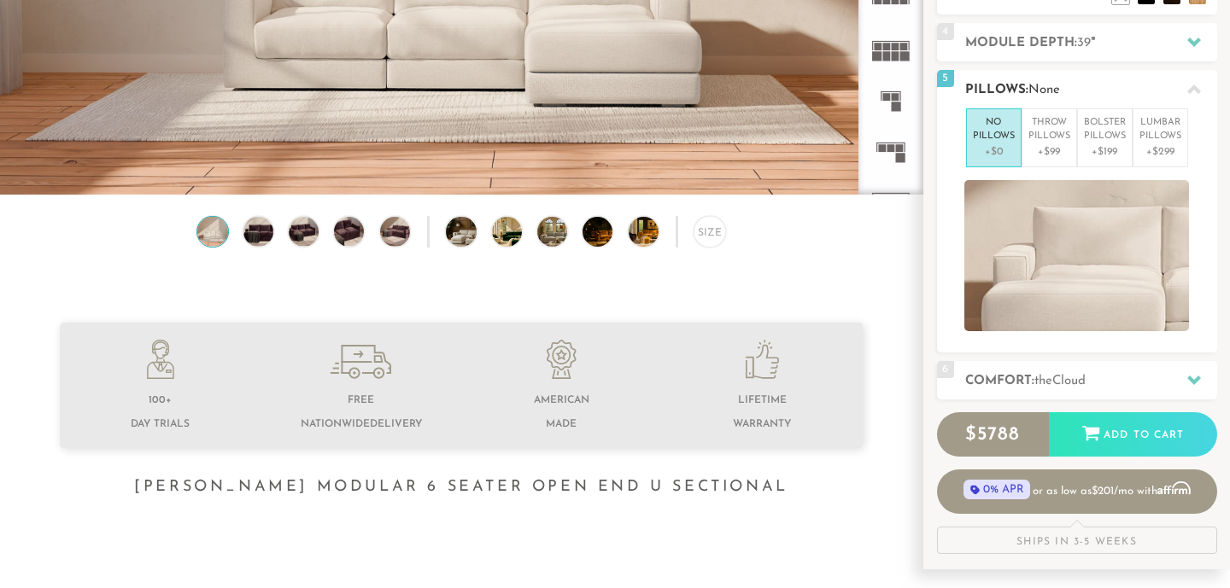
click at [1199, 85] on icon at bounding box center [1194, 90] width 14 height 14
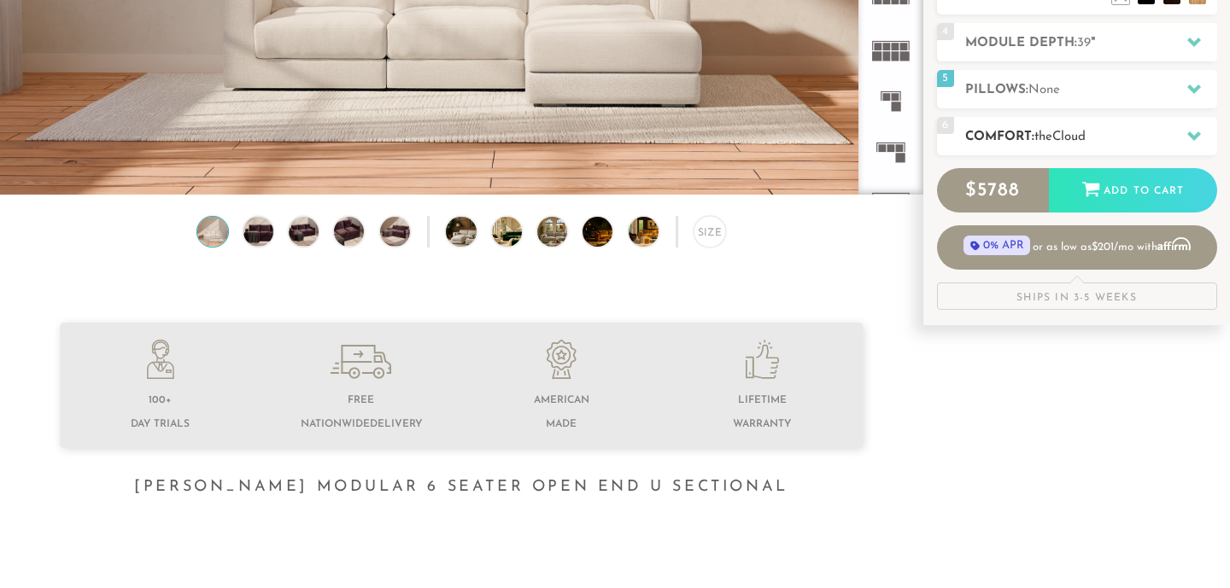
click at [1195, 134] on icon at bounding box center [1194, 136] width 14 height 9
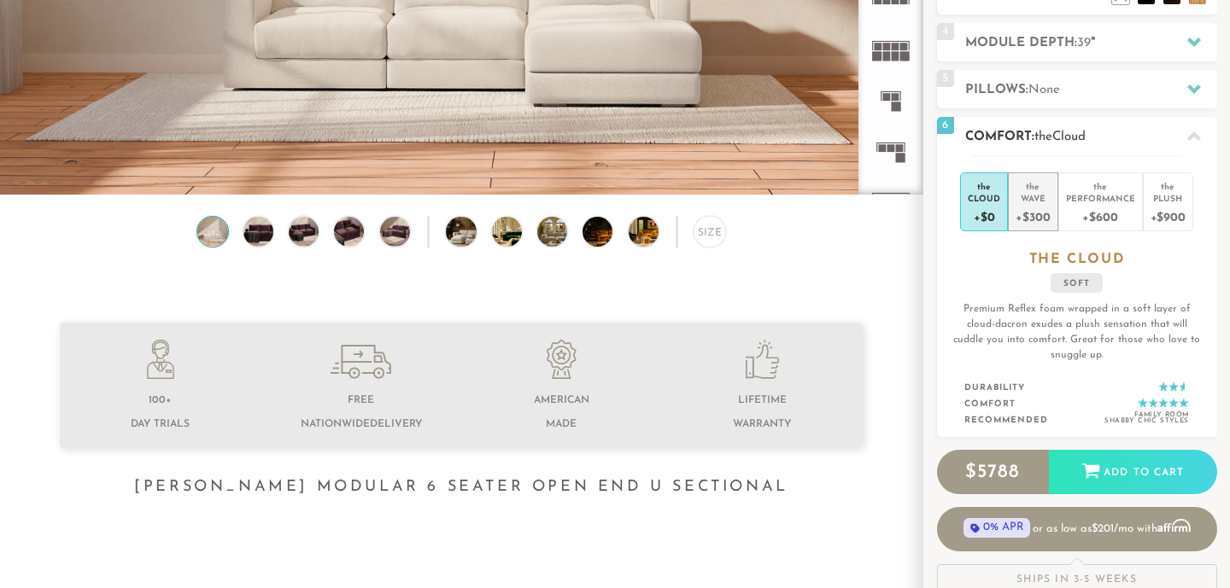
click at [1049, 220] on div "+$300" at bounding box center [1032, 216] width 34 height 25
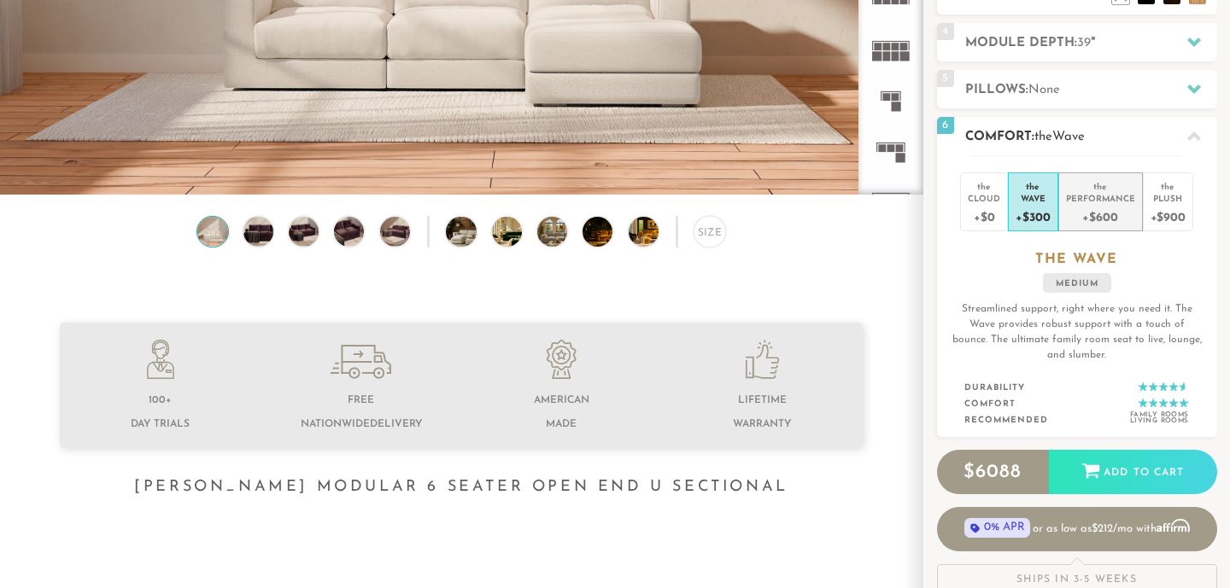
click at [1086, 219] on div "+$600" at bounding box center [1100, 216] width 69 height 25
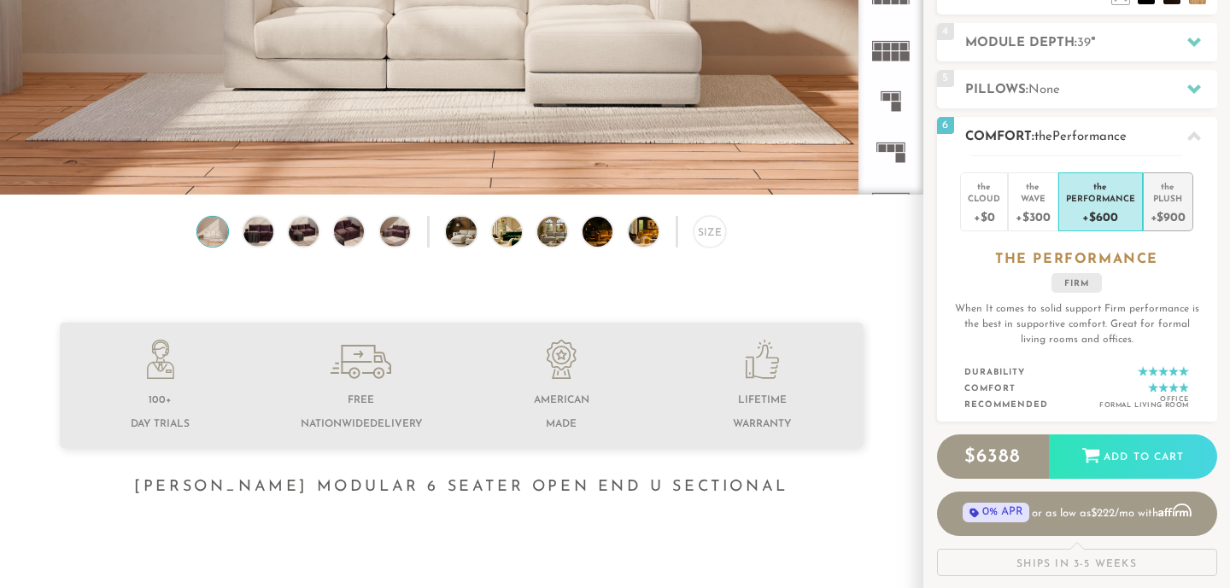
click at [1168, 225] on div "+$900" at bounding box center [1167, 216] width 35 height 25
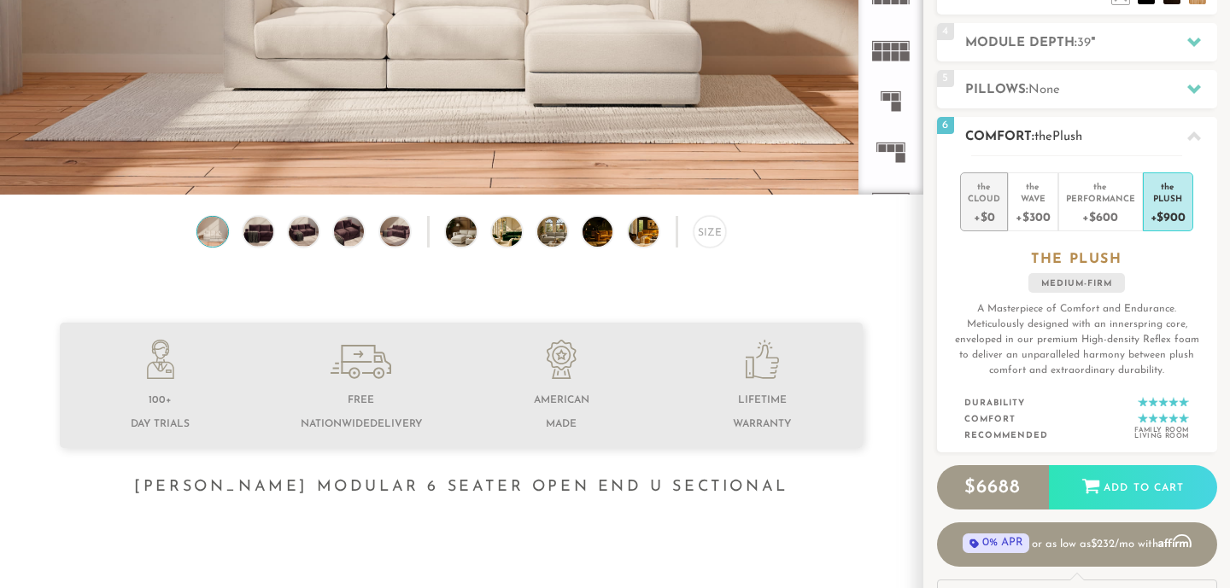
click at [983, 216] on div "+$0" at bounding box center [983, 216] width 32 height 25
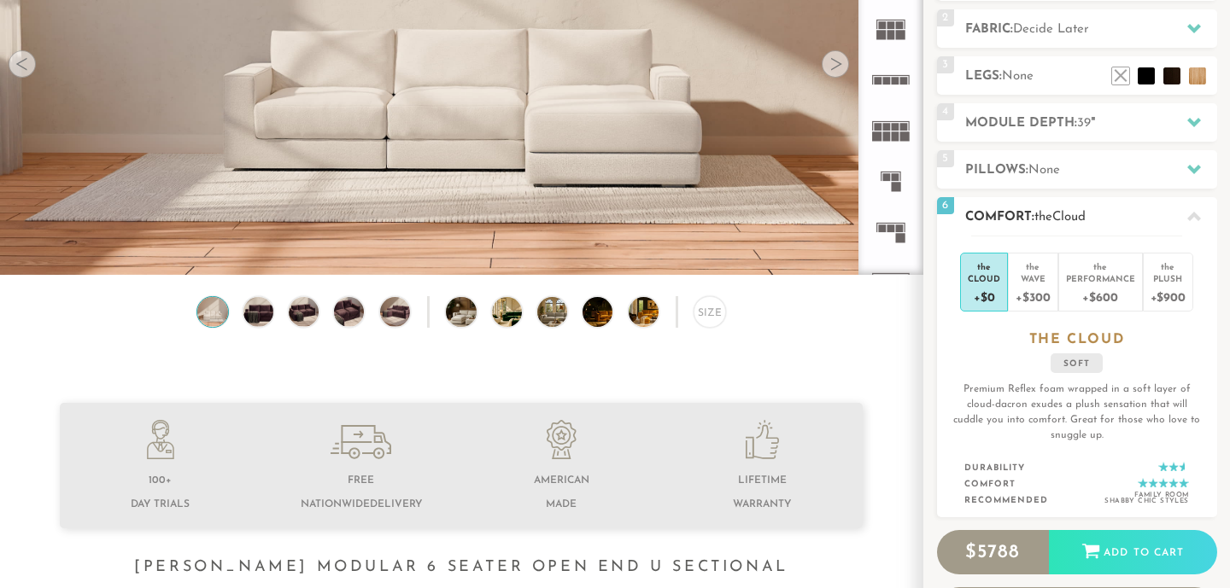
scroll to position [248, 0]
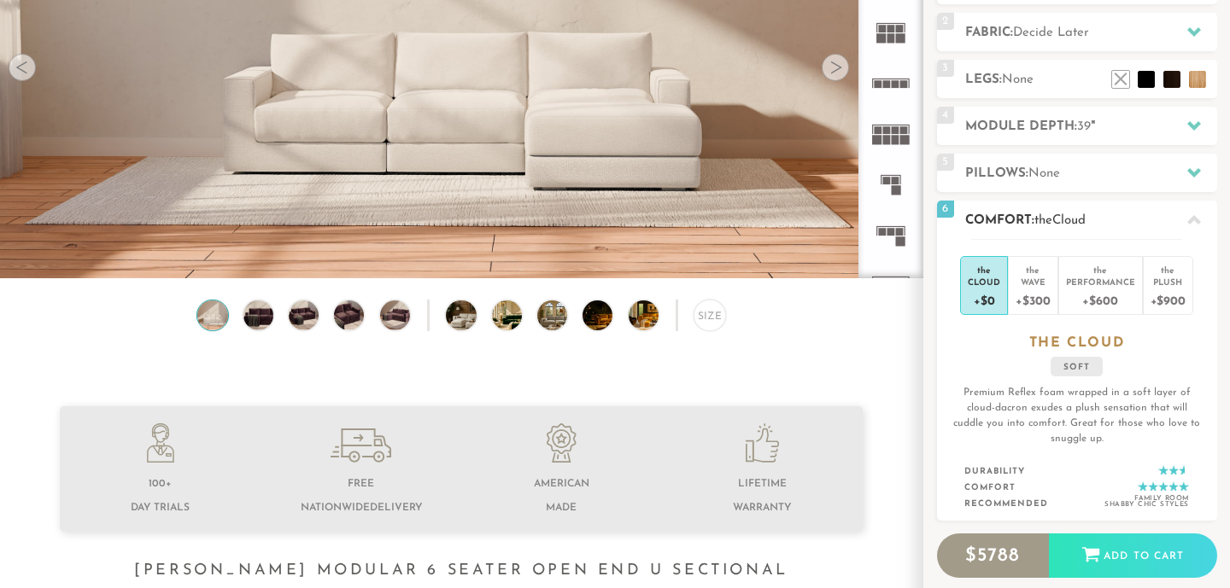
click at [1196, 214] on icon at bounding box center [1194, 220] width 14 height 14
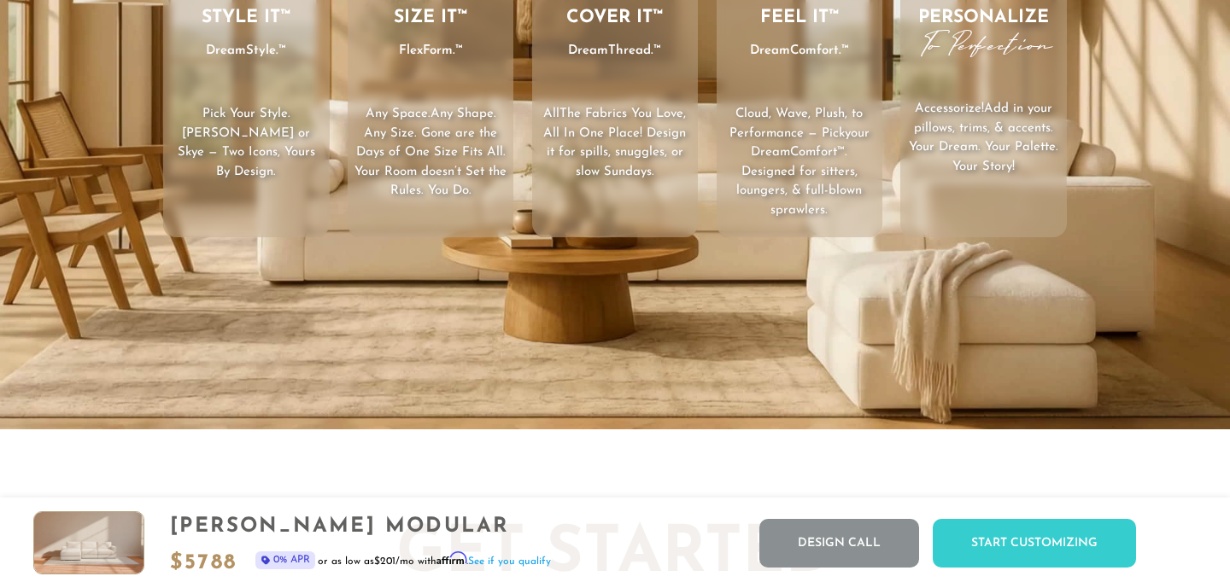
scroll to position [0, 0]
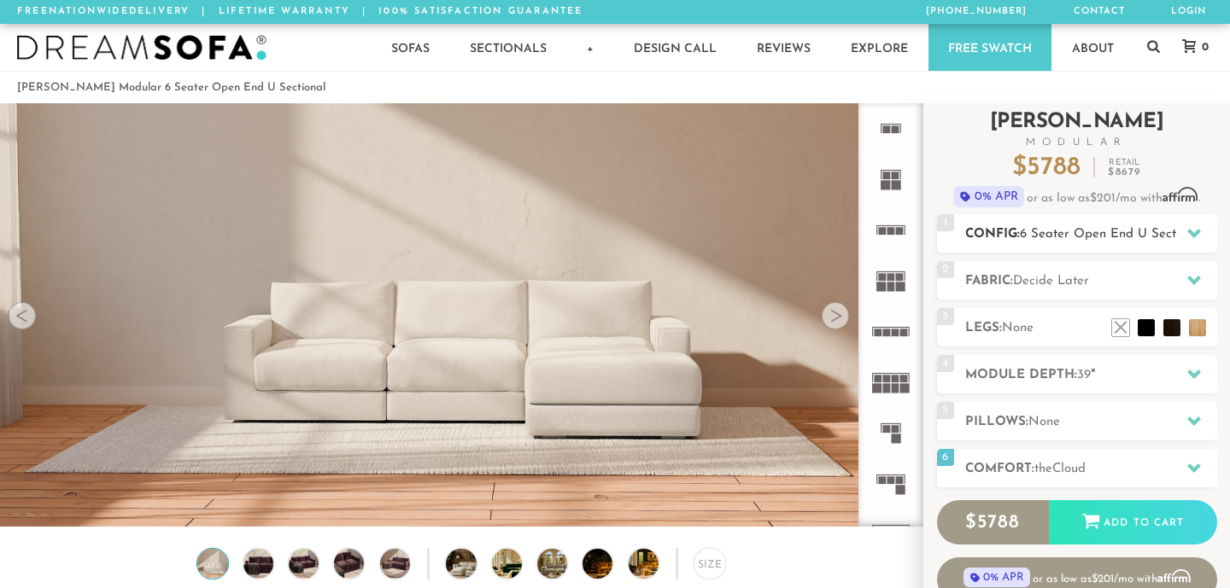
click at [1188, 233] on icon at bounding box center [1194, 233] width 14 height 14
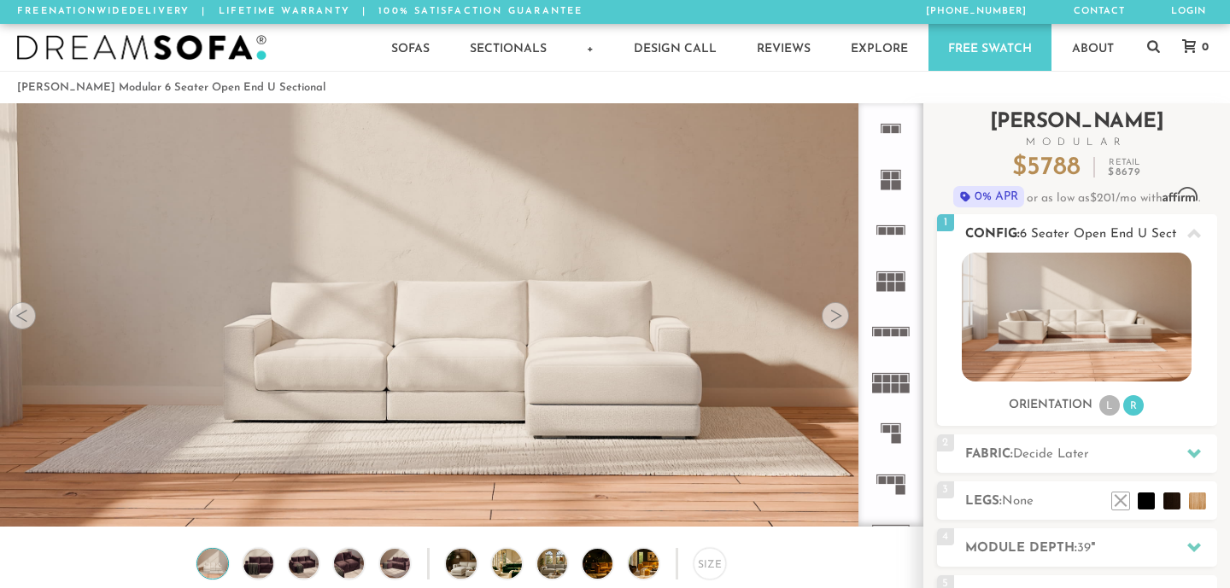
click at [1060, 330] on img at bounding box center [1077, 317] width 230 height 129
